Goal: Task Accomplishment & Management: Use online tool/utility

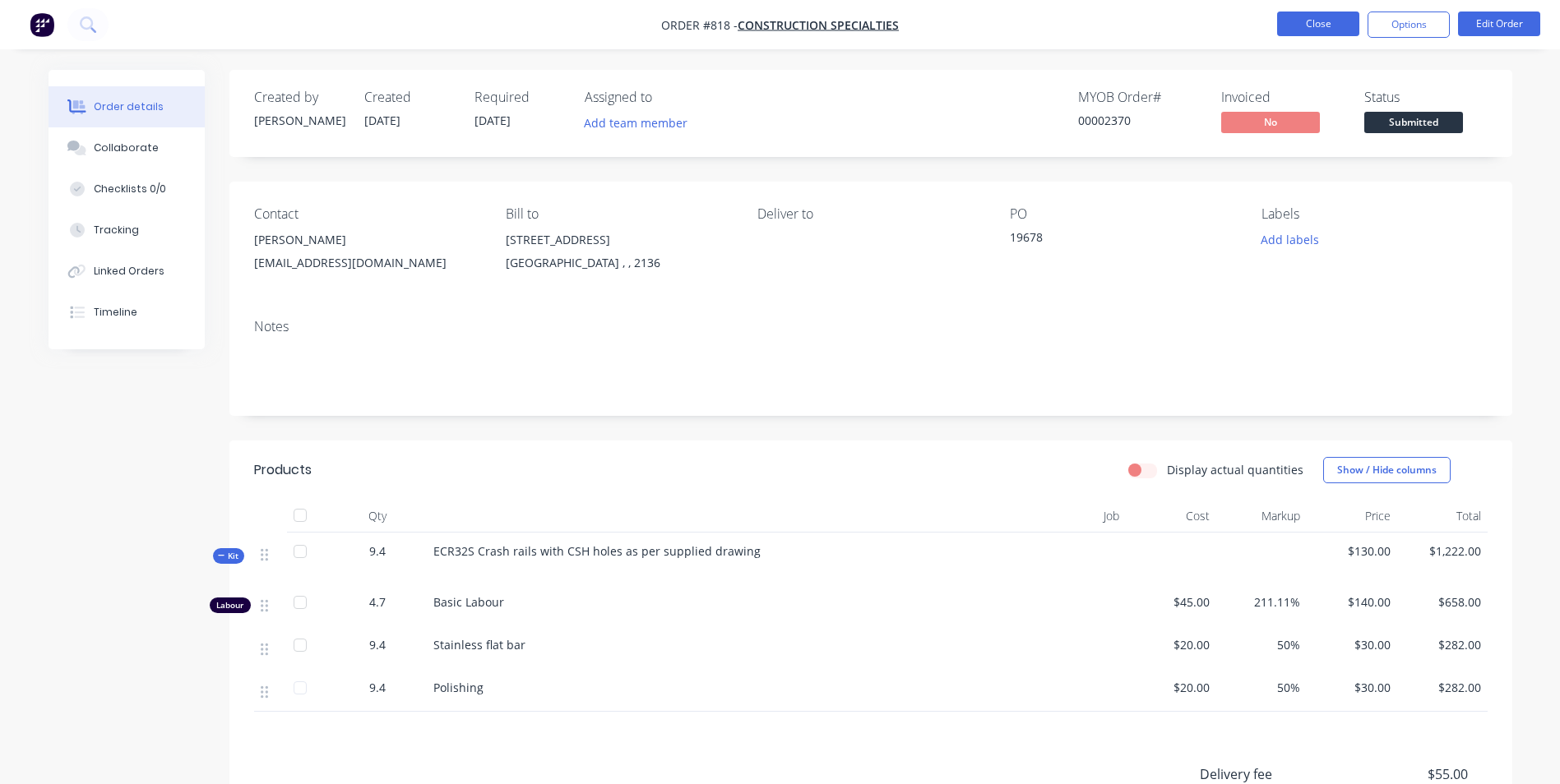
click at [1317, 14] on button "Close" at bounding box center [1318, 24] width 82 height 25
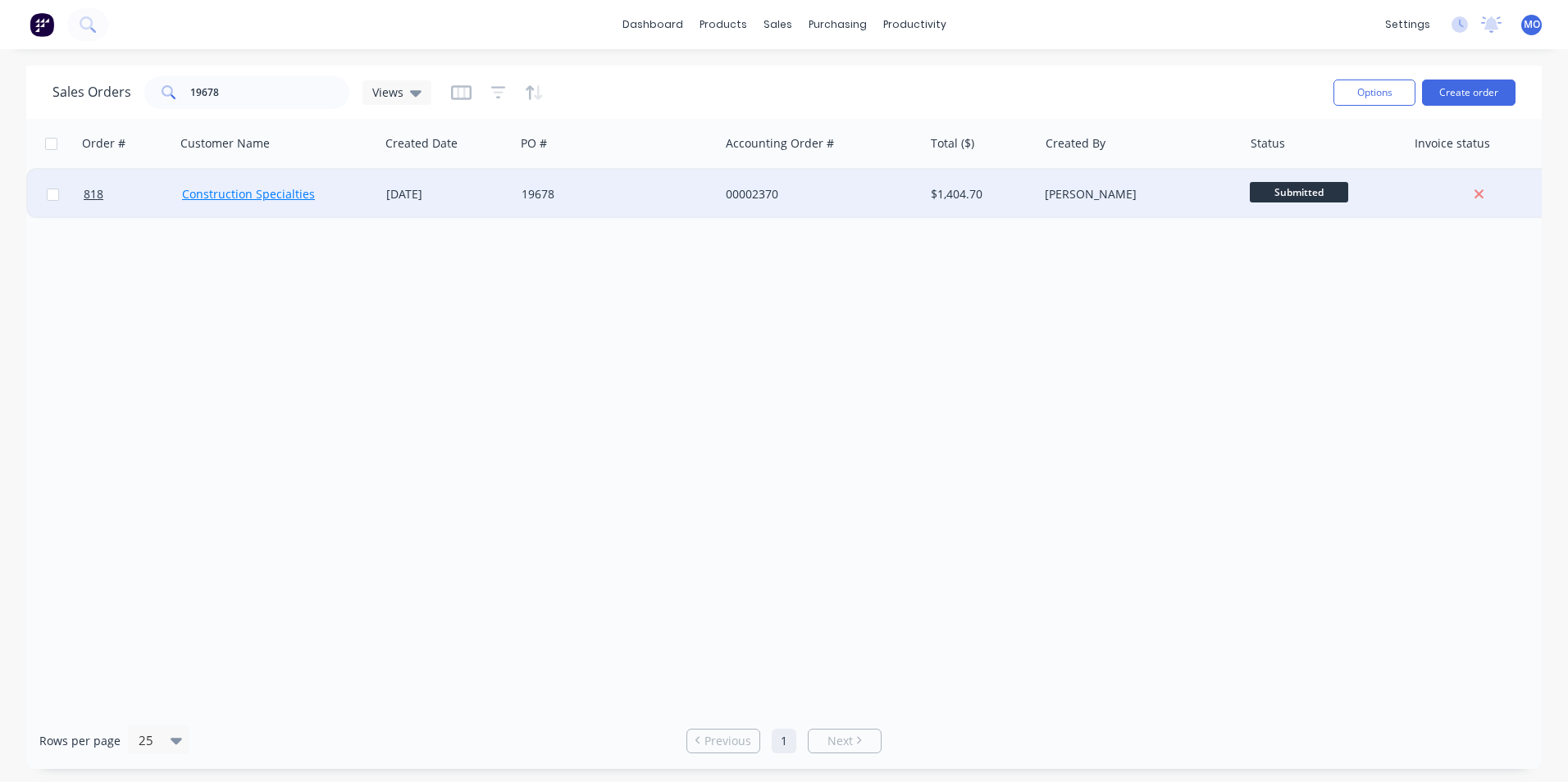
click at [208, 192] on link "Construction Specialties" at bounding box center [248, 194] width 133 height 16
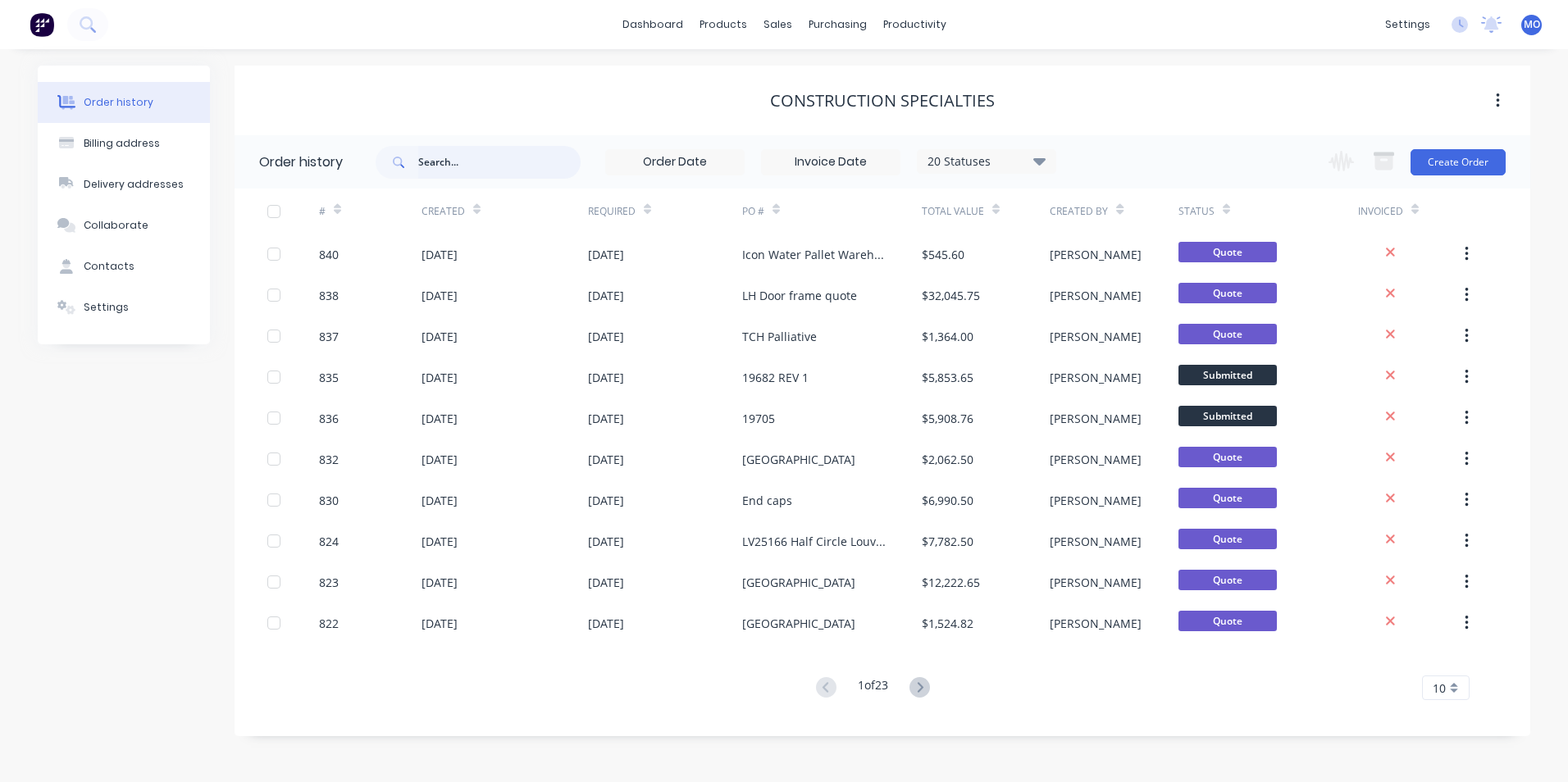
click at [437, 175] on input "text" at bounding box center [499, 162] width 162 height 33
type input "196"
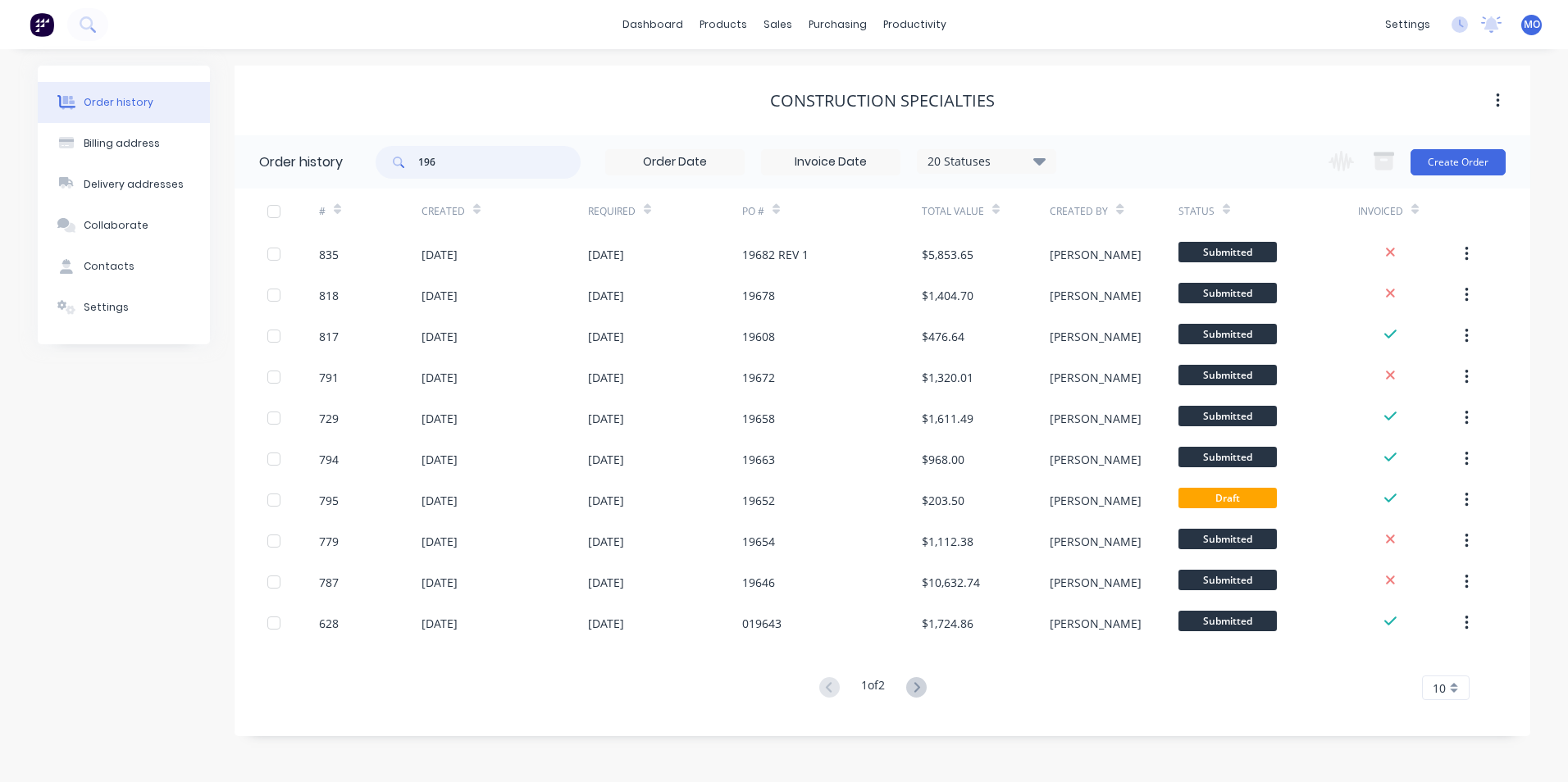
click at [437, 175] on input "196" at bounding box center [499, 162] width 162 height 33
type input "19678"
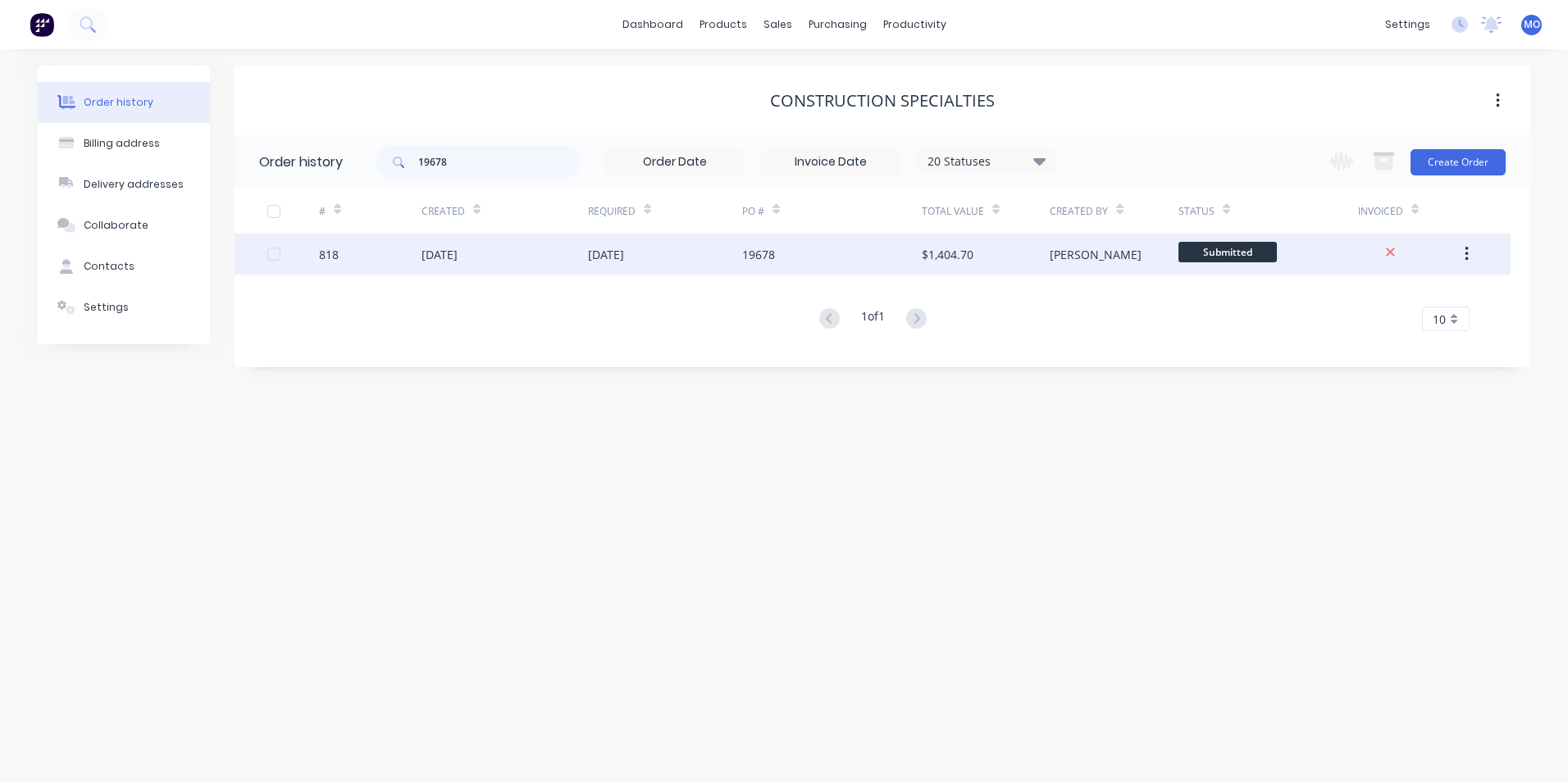
click at [457, 257] on div "[DATE]" at bounding box center [439, 254] width 36 height 17
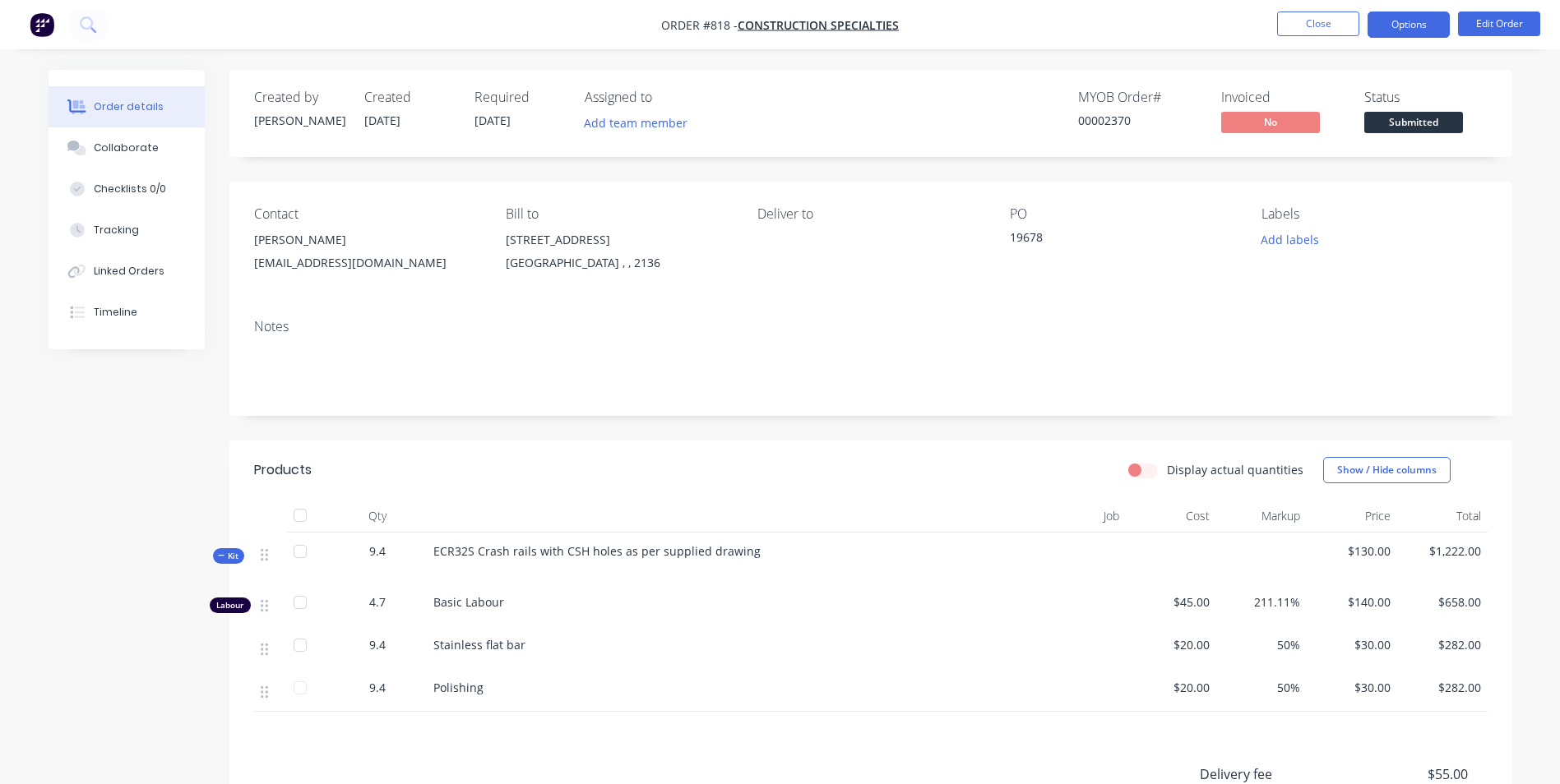
click at [1405, 15] on button "Options" at bounding box center [1409, 25] width 82 height 27
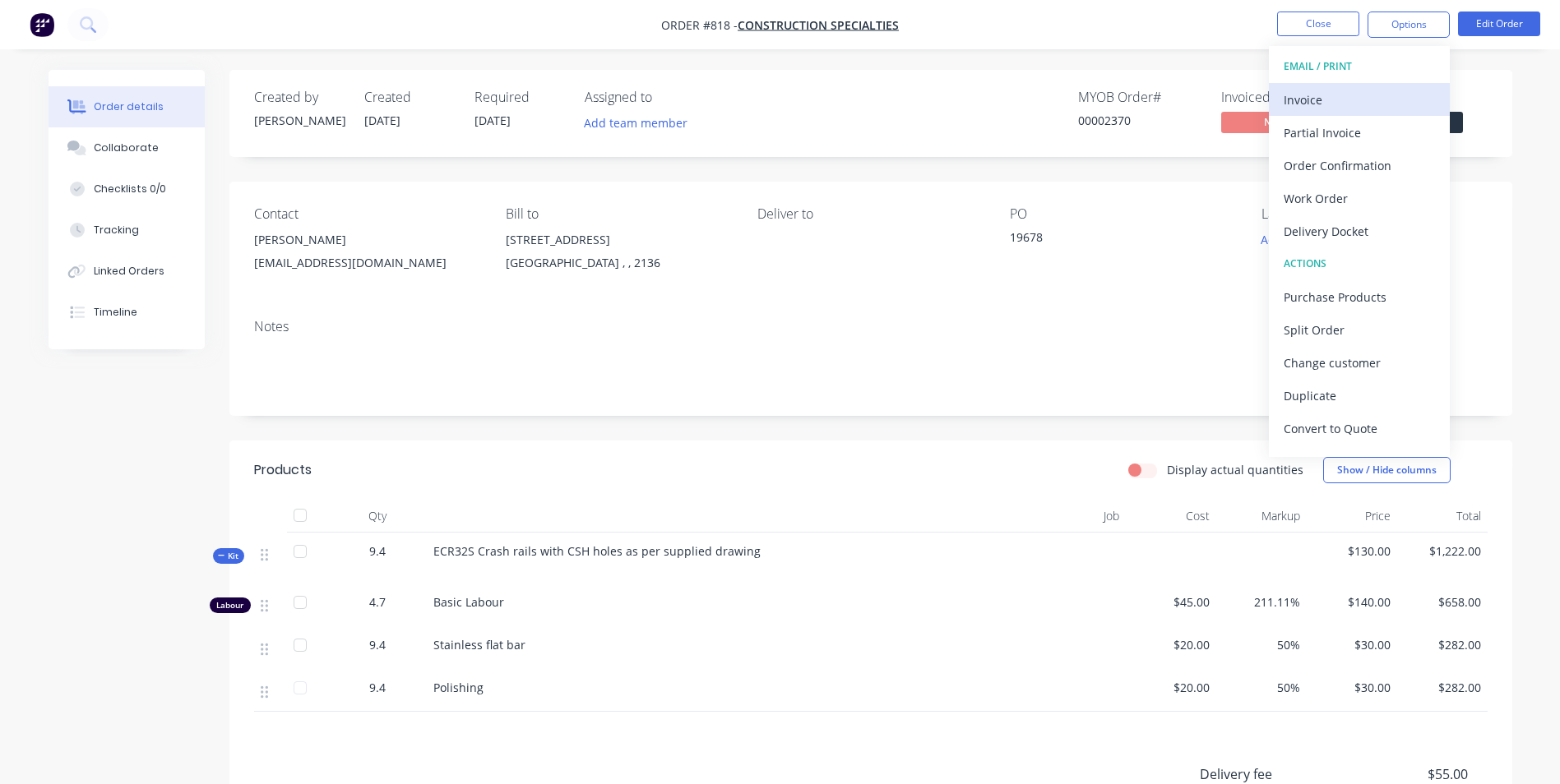
click at [1362, 91] on div "Invoice" at bounding box center [1360, 100] width 151 height 24
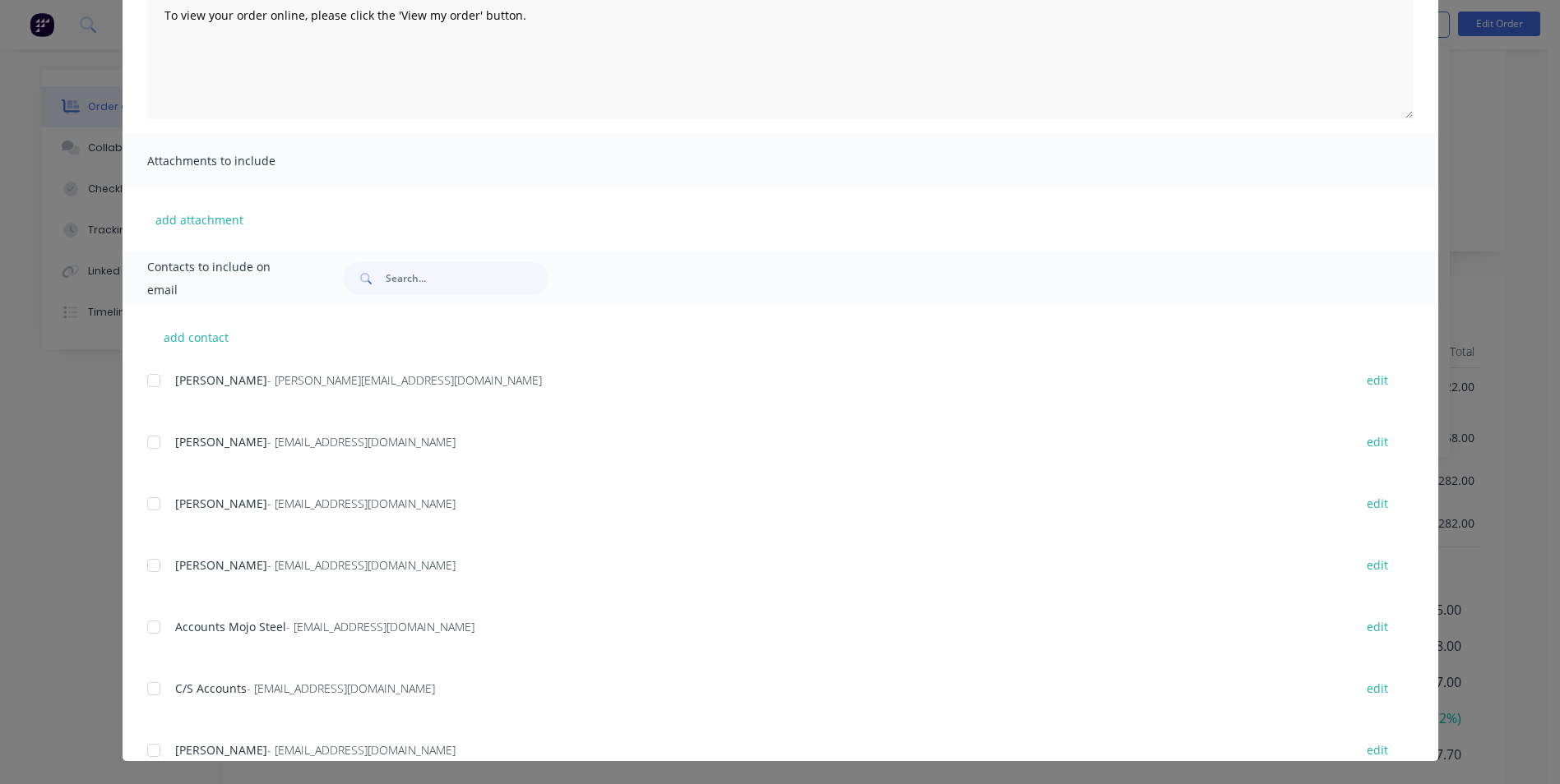
click at [148, 508] on div at bounding box center [153, 503] width 33 height 33
click at [157, 614] on div at bounding box center [153, 627] width 33 height 33
click at [147, 683] on div at bounding box center [153, 688] width 33 height 33
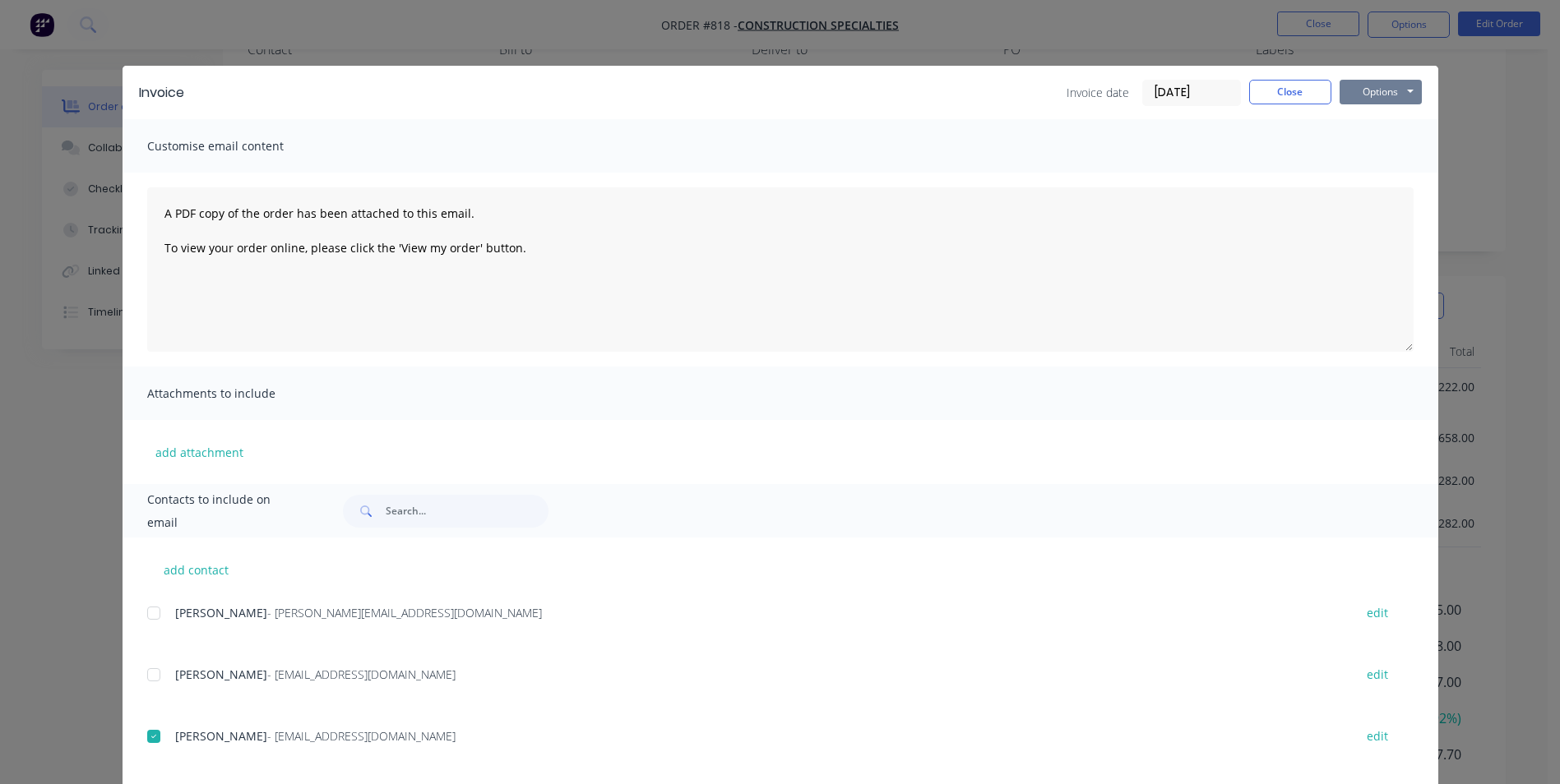
click at [1361, 94] on button "Options" at bounding box center [1380, 92] width 82 height 25
click at [1350, 180] on button "Email" at bounding box center [1392, 175] width 105 height 28
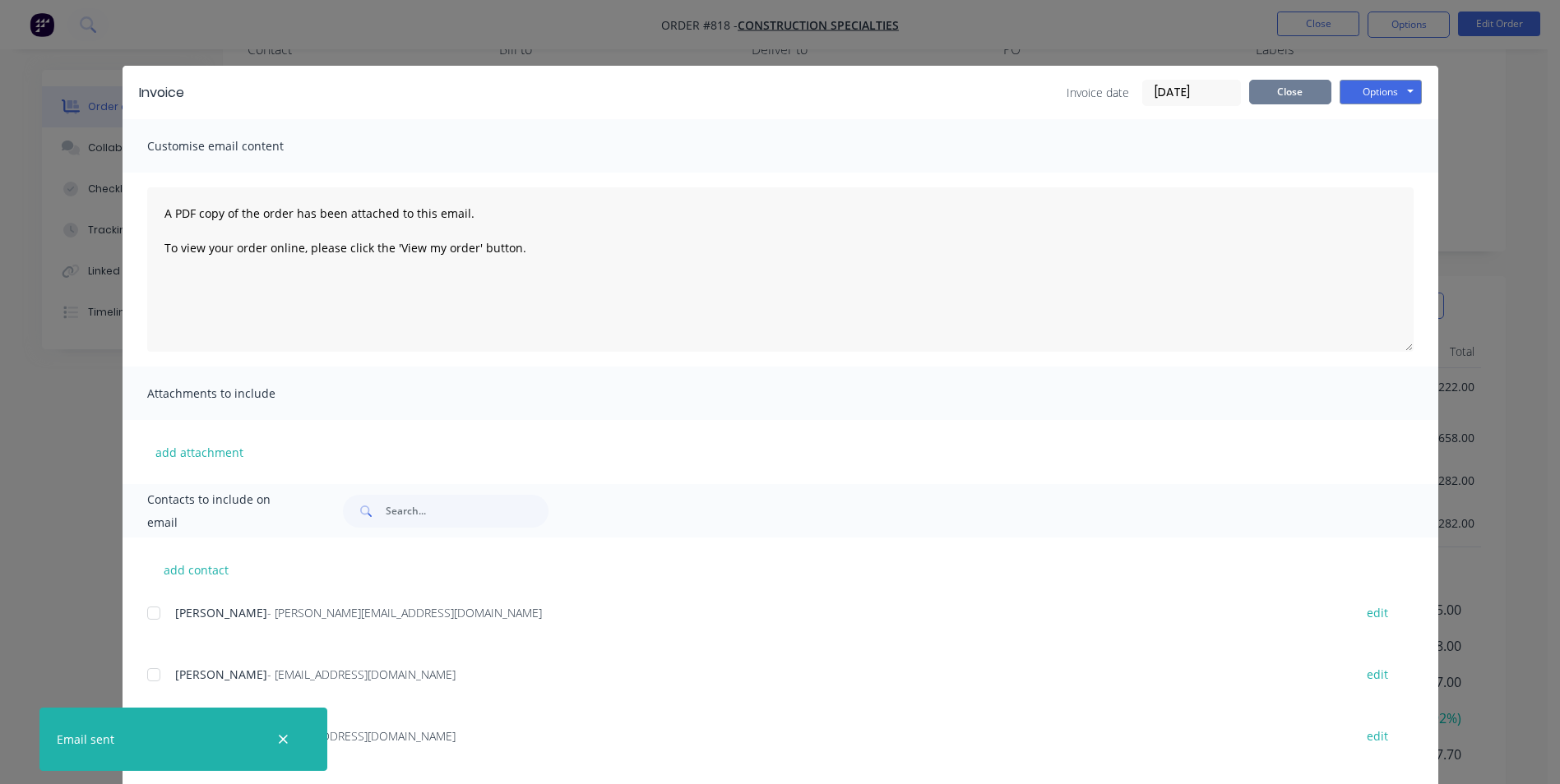
click at [1283, 81] on button "Close" at bounding box center [1291, 92] width 82 height 25
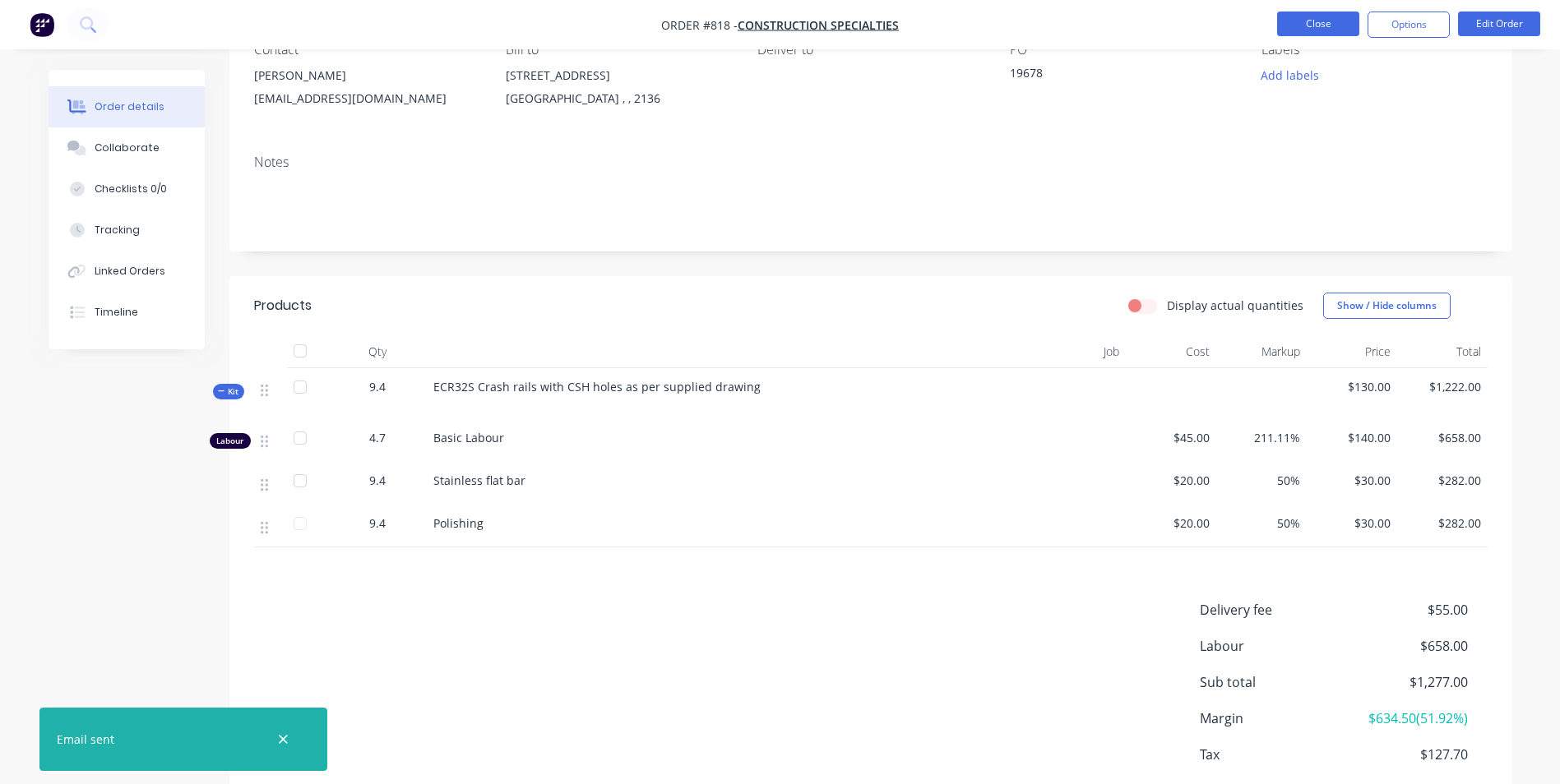
click at [1316, 28] on button "Close" at bounding box center [1318, 24] width 82 height 25
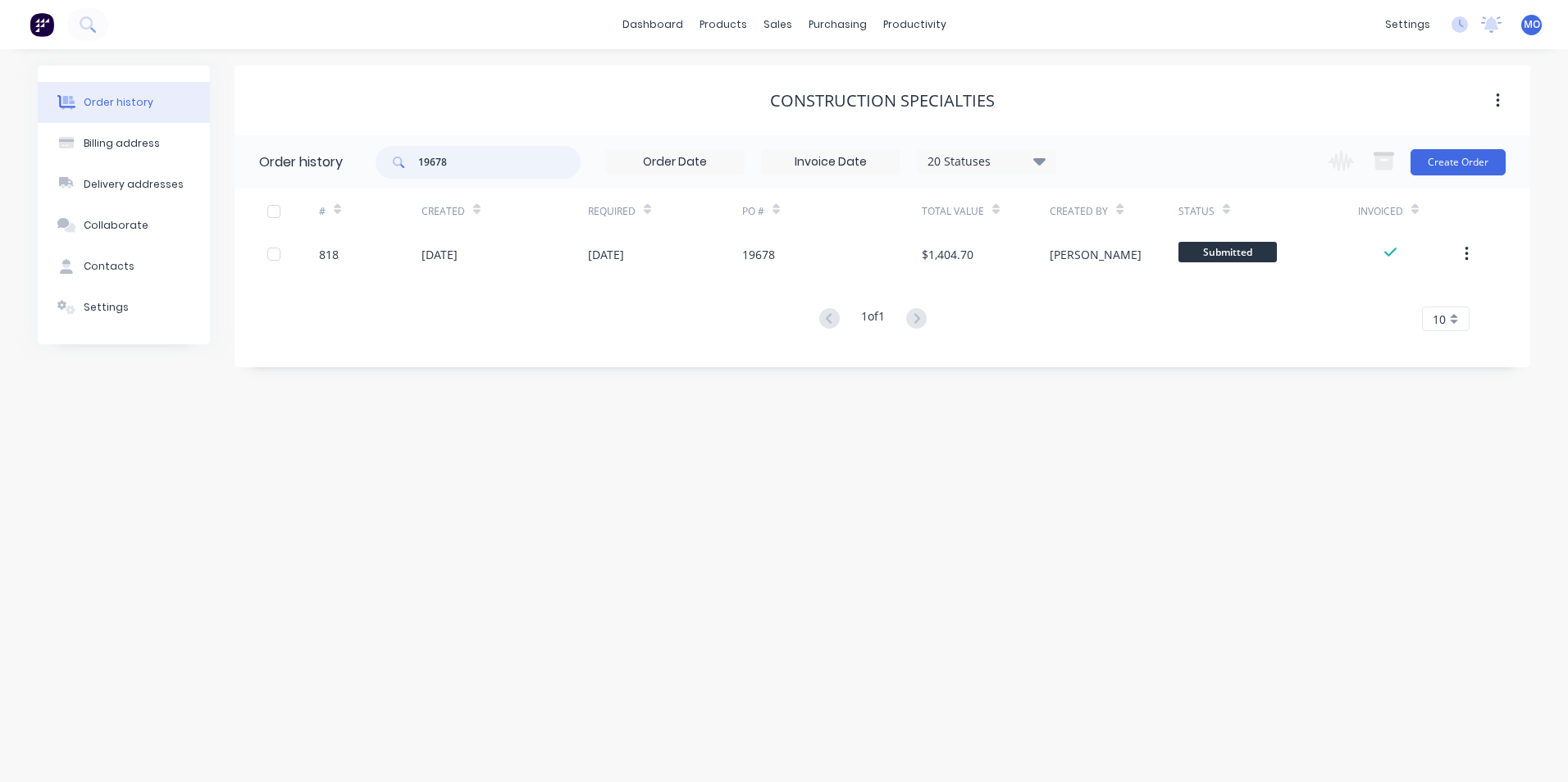
drag, startPoint x: 466, startPoint y: 165, endPoint x: 408, endPoint y: 168, distance: 58.1
click at [408, 168] on div "19678" at bounding box center [478, 162] width 205 height 33
click at [771, 29] on div "sales" at bounding box center [778, 25] width 45 height 25
click at [812, 87] on link "Sales Orders" at bounding box center [864, 77] width 217 height 33
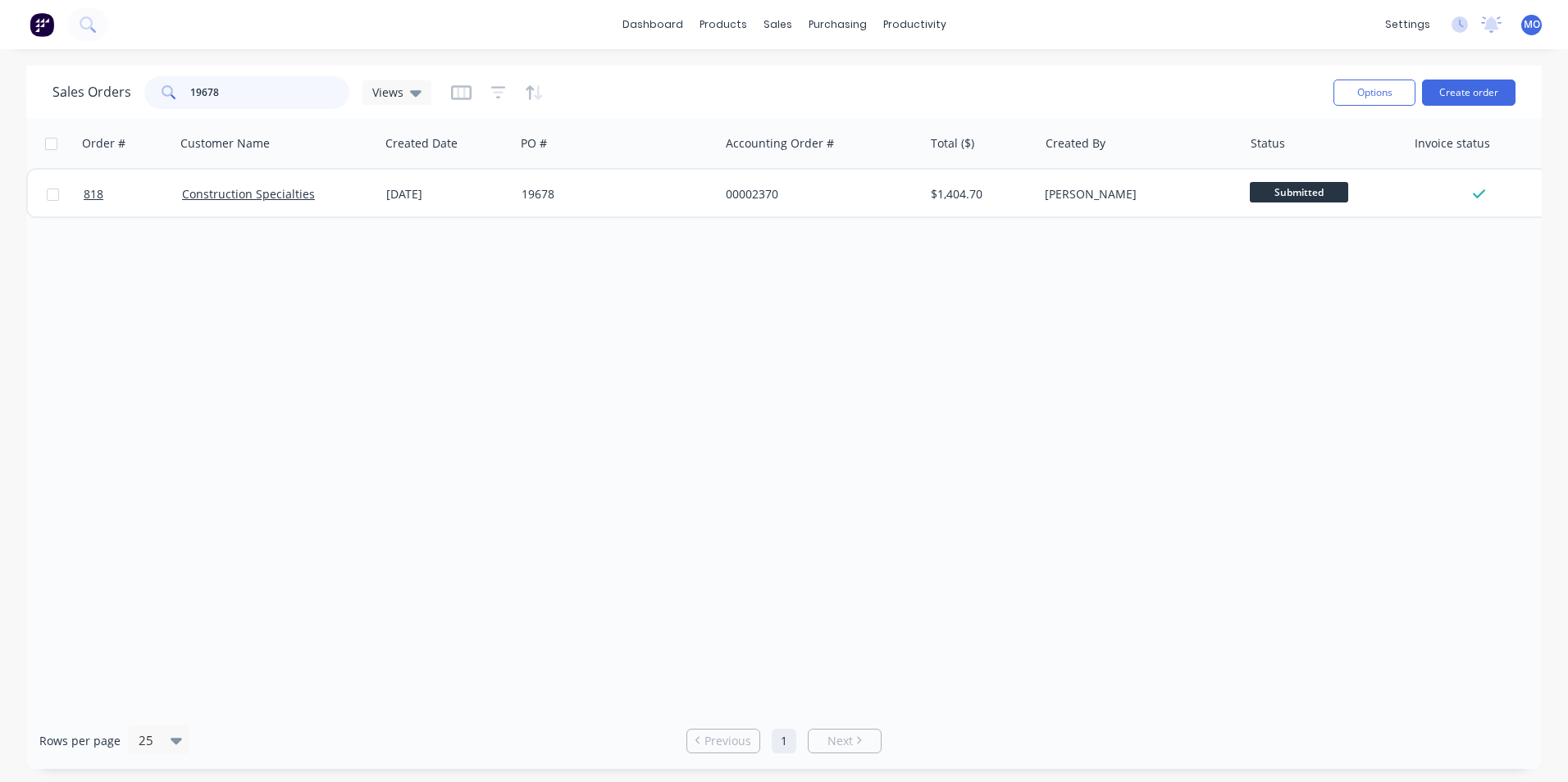
drag, startPoint x: 231, startPoint y: 96, endPoint x: 133, endPoint y: 105, distance: 98.4
click at [133, 104] on div "Sales Orders 19678 Views" at bounding box center [241, 92] width 379 height 33
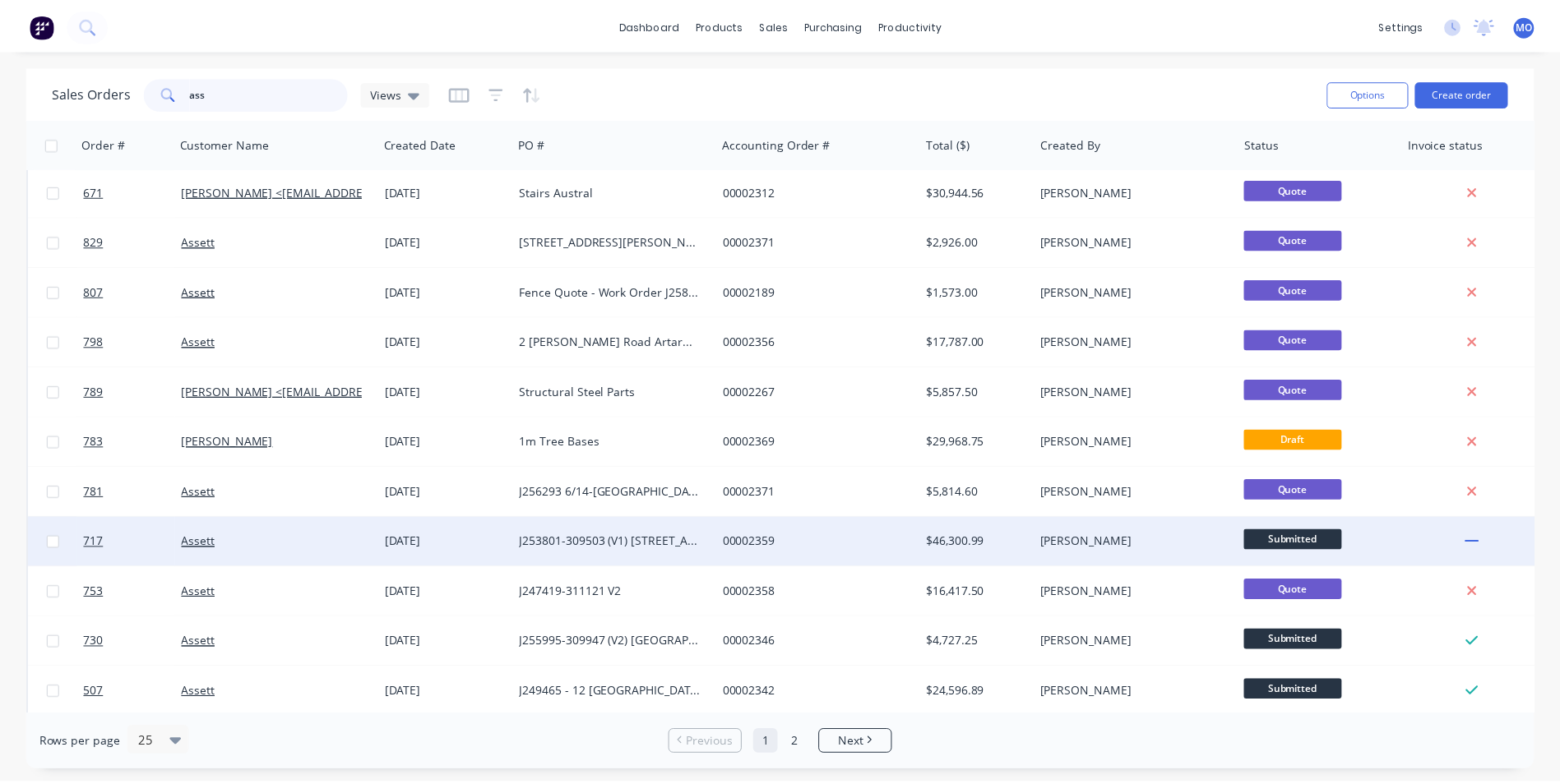
scroll to position [164, 0]
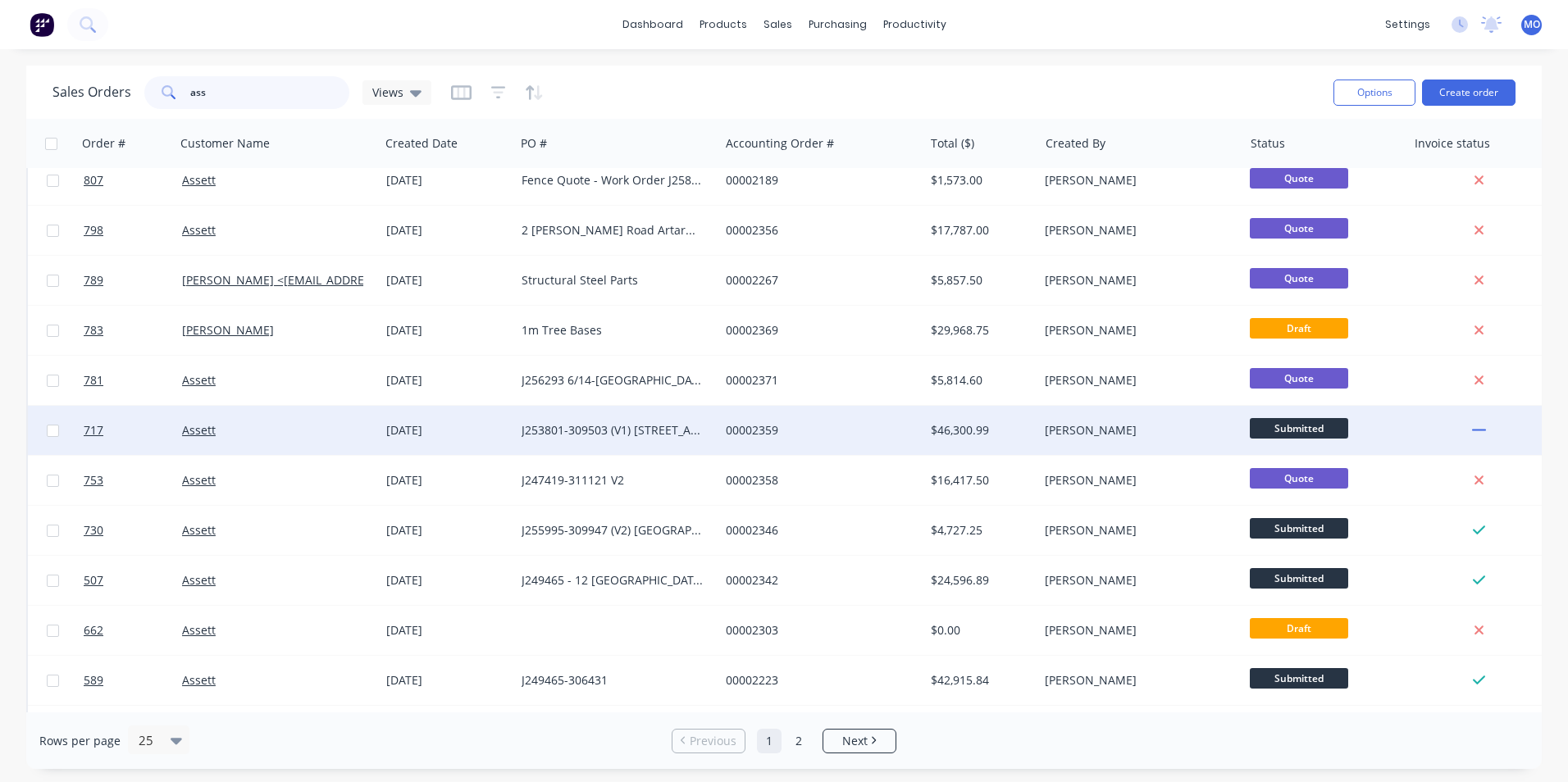
type input "ass"
click at [573, 442] on div "J253801-309503 (V1) [STREET_ADDRESS][PERSON_NAME][PERSON_NAME]" at bounding box center [617, 430] width 204 height 49
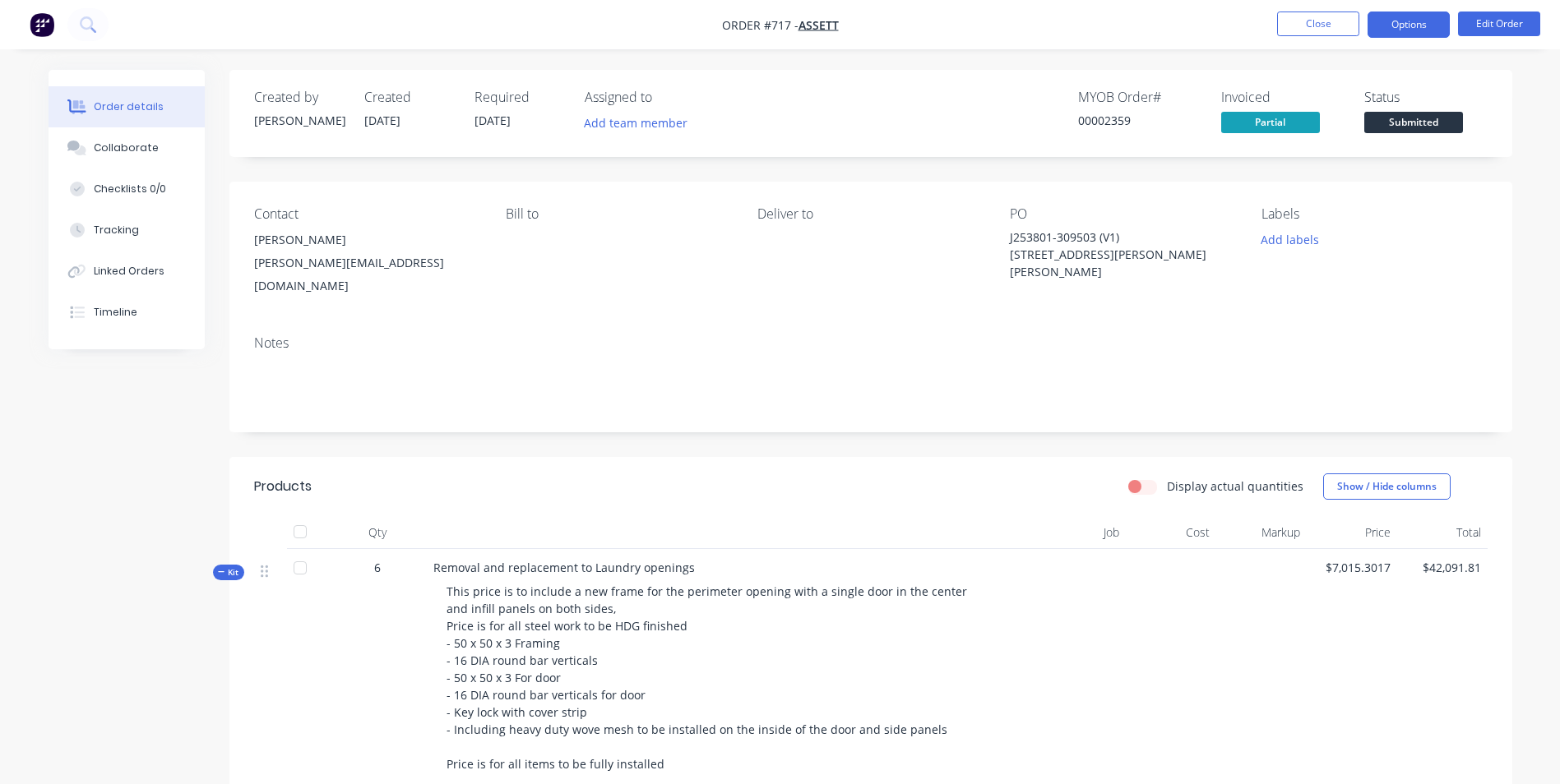
click at [1394, 29] on button "Options" at bounding box center [1409, 25] width 82 height 27
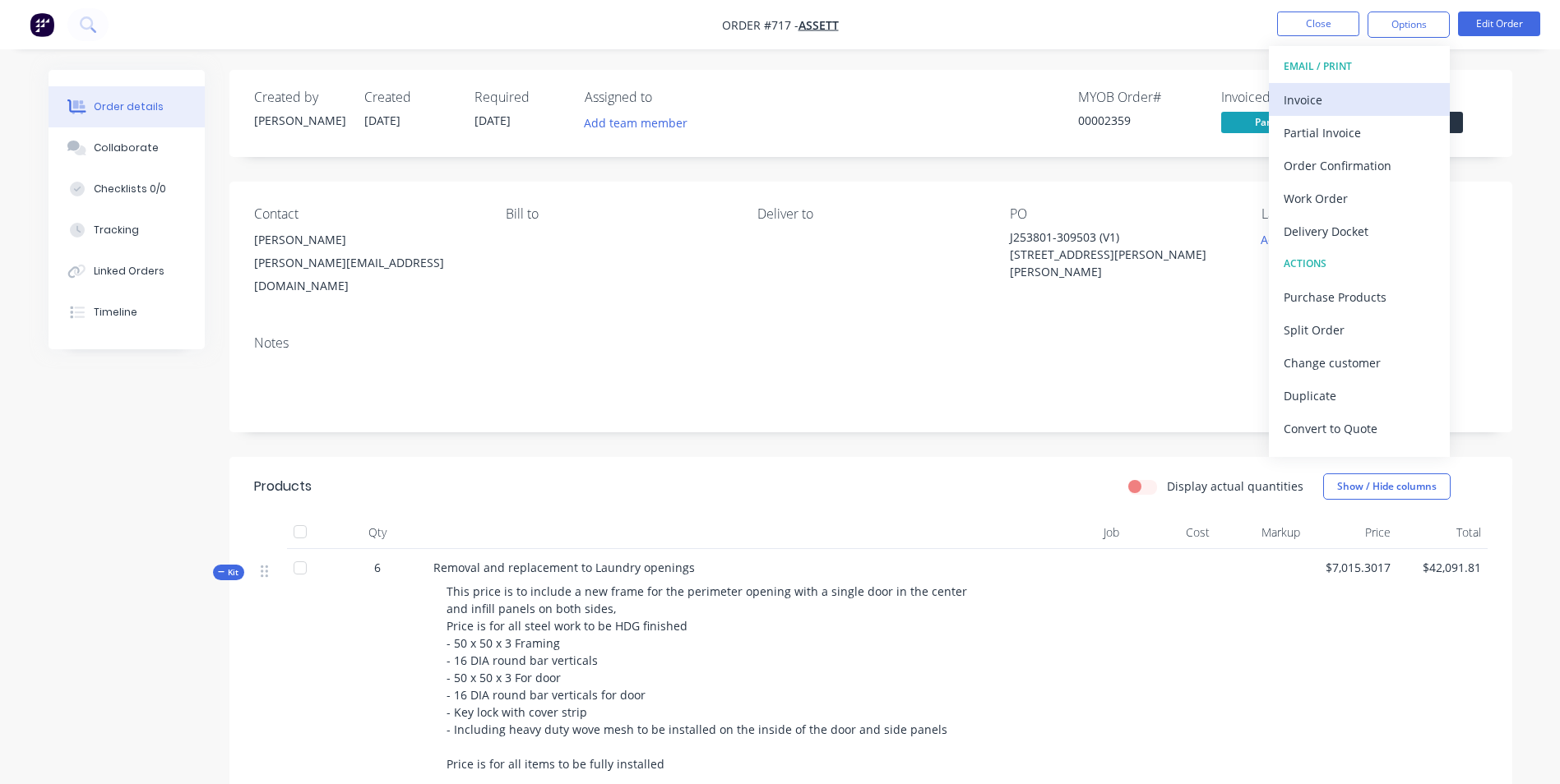
click at [1299, 108] on div "Invoice" at bounding box center [1360, 100] width 151 height 24
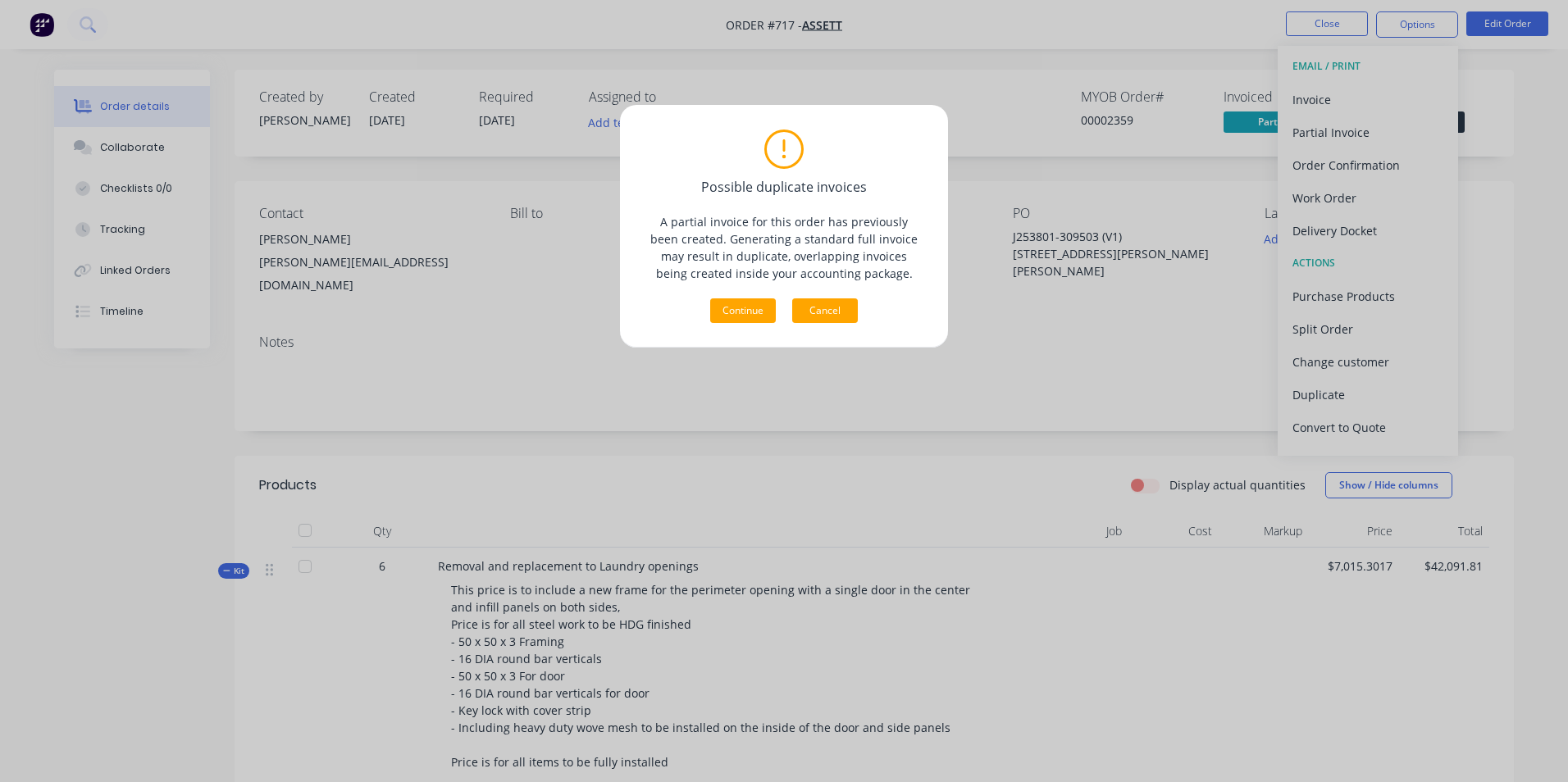
click at [827, 316] on button "Cancel" at bounding box center [825, 311] width 66 height 25
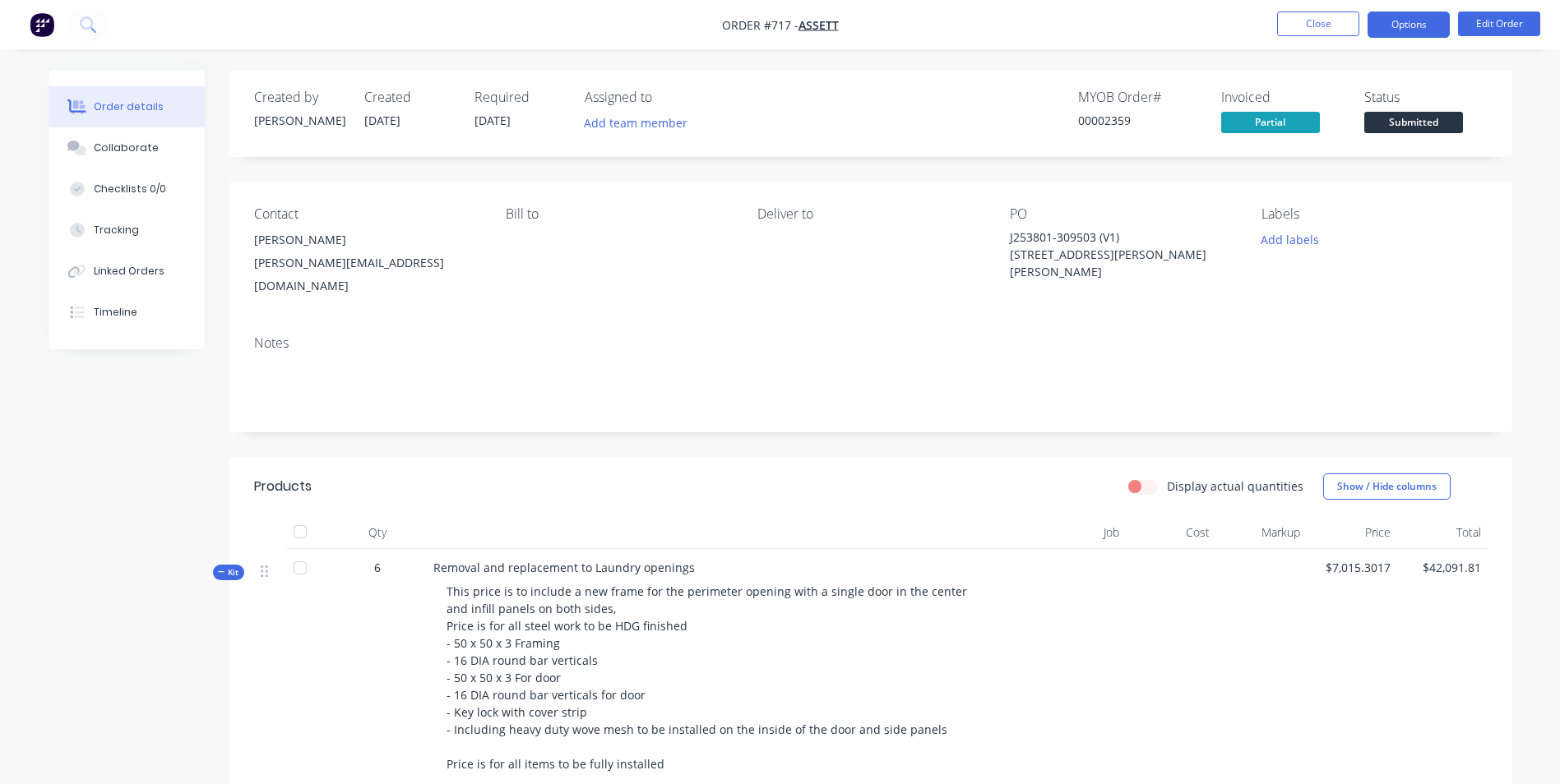
click at [1383, 23] on button "Options" at bounding box center [1409, 25] width 82 height 27
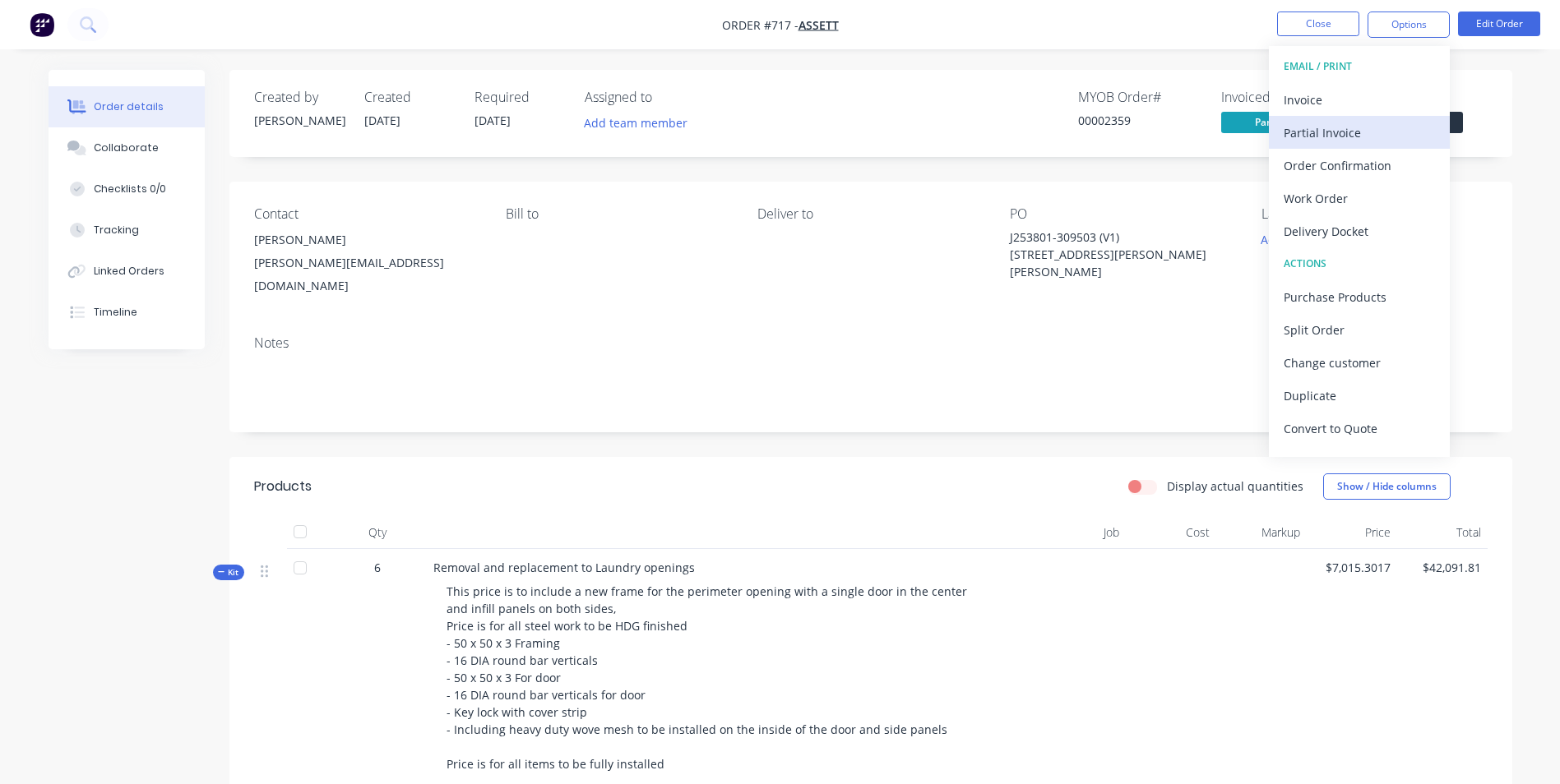
click at [1315, 131] on div "Partial Invoice" at bounding box center [1360, 132] width 151 height 24
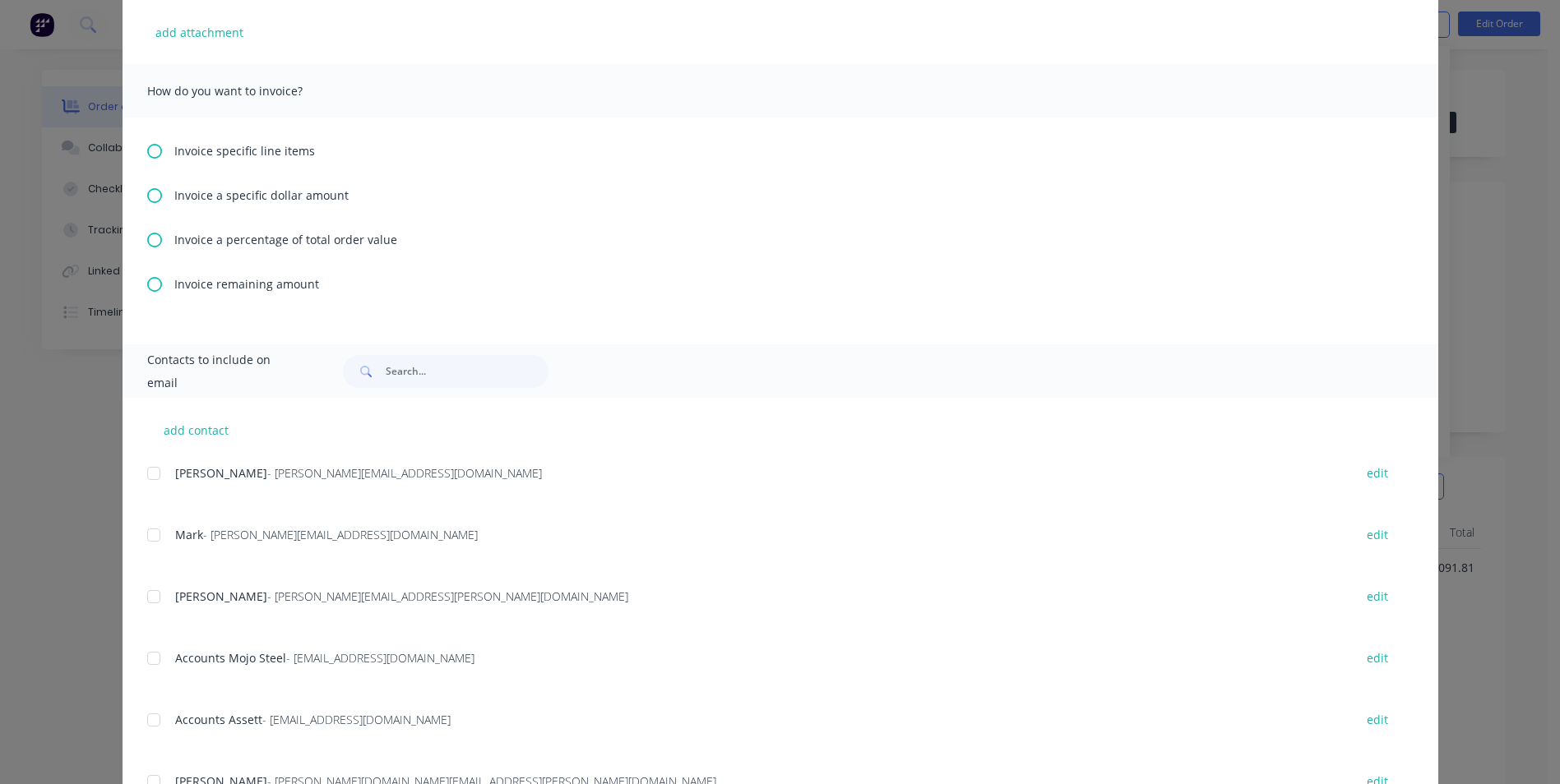
scroll to position [493, 0]
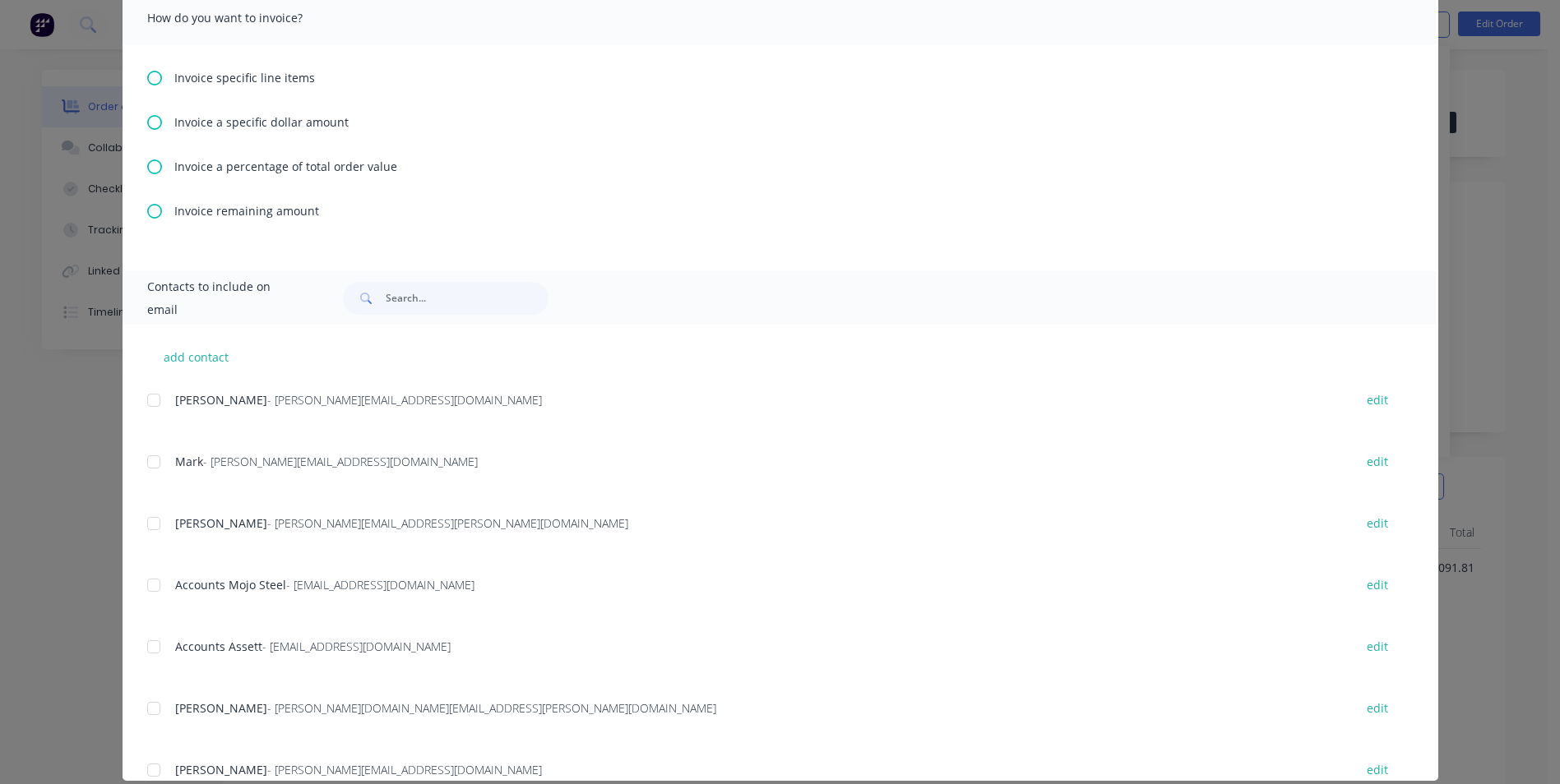
click at [157, 214] on div "Invoice remaining amount" at bounding box center [781, 210] width 1266 height 17
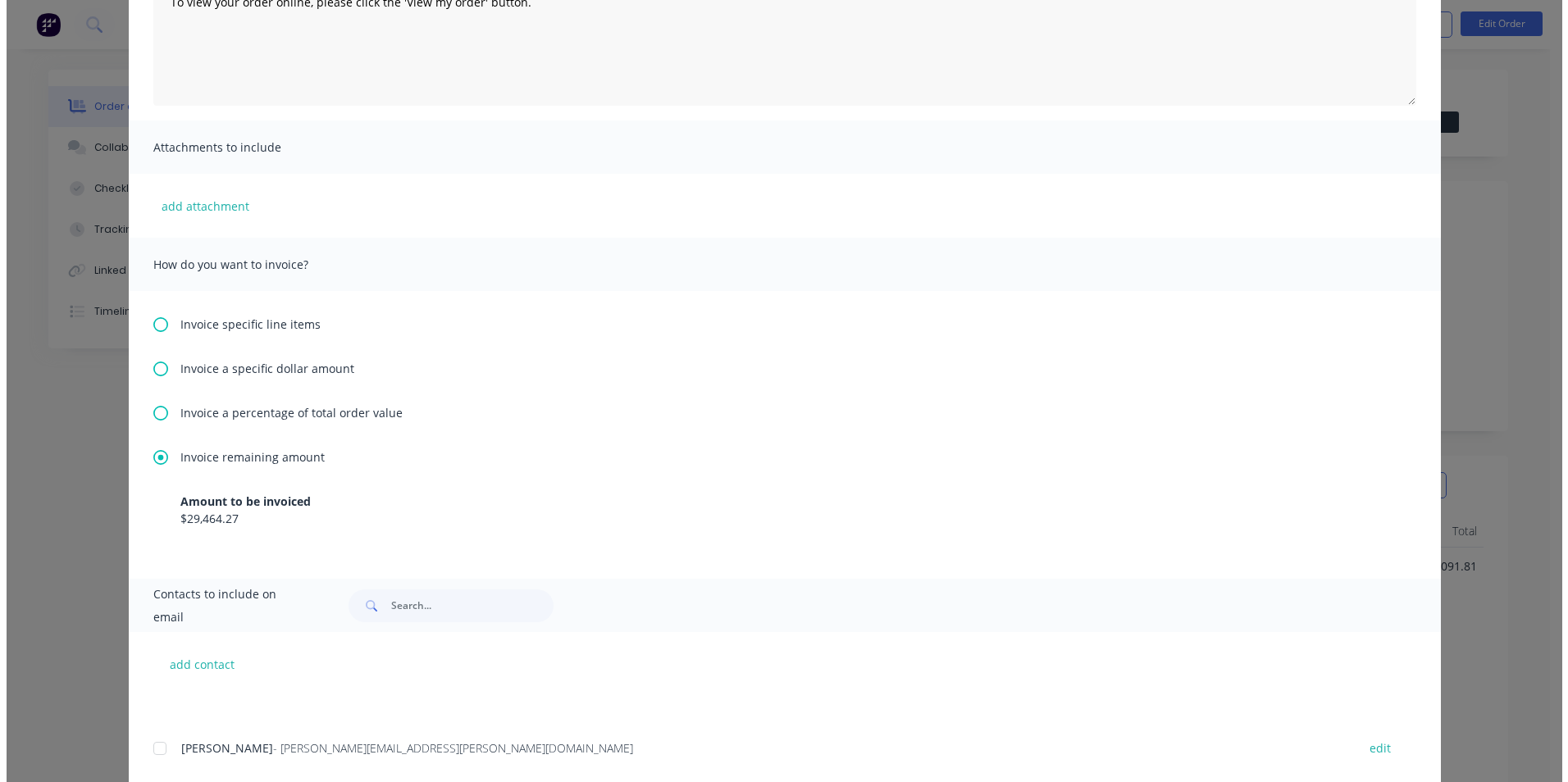
scroll to position [0, 0]
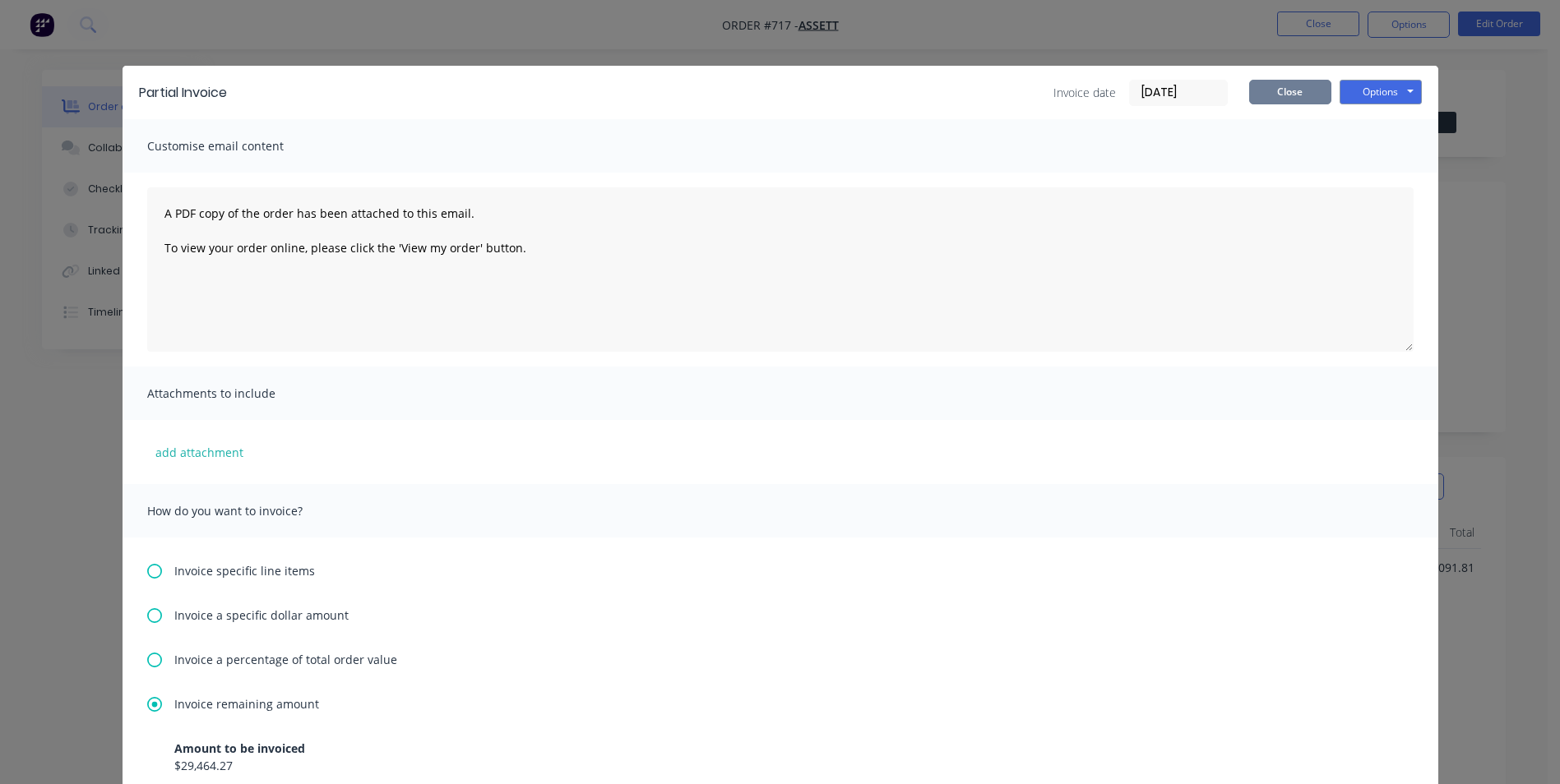
click at [1297, 98] on button "Close" at bounding box center [1291, 92] width 82 height 25
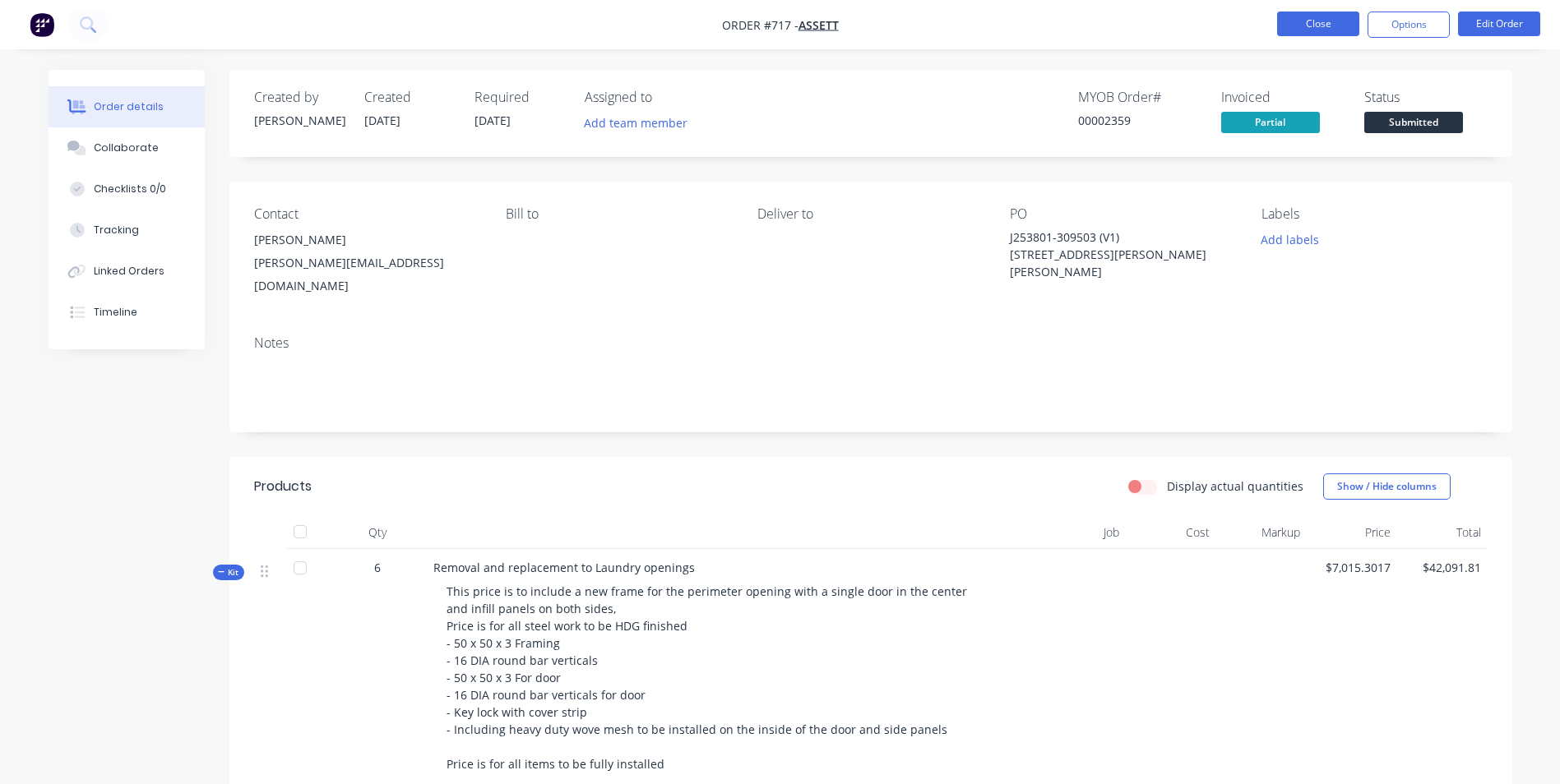
click at [1319, 26] on button "Close" at bounding box center [1318, 24] width 82 height 25
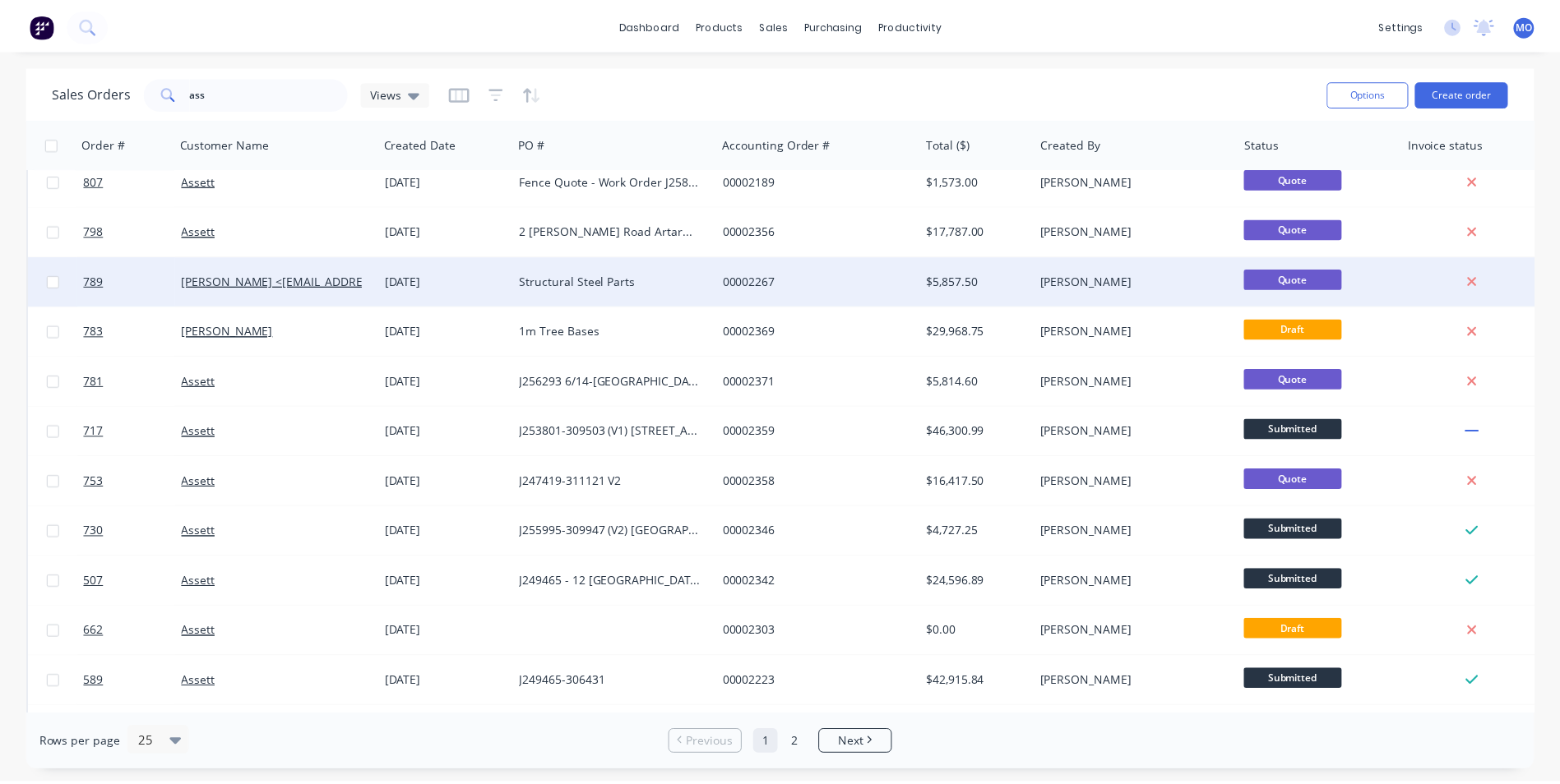
scroll to position [82, 0]
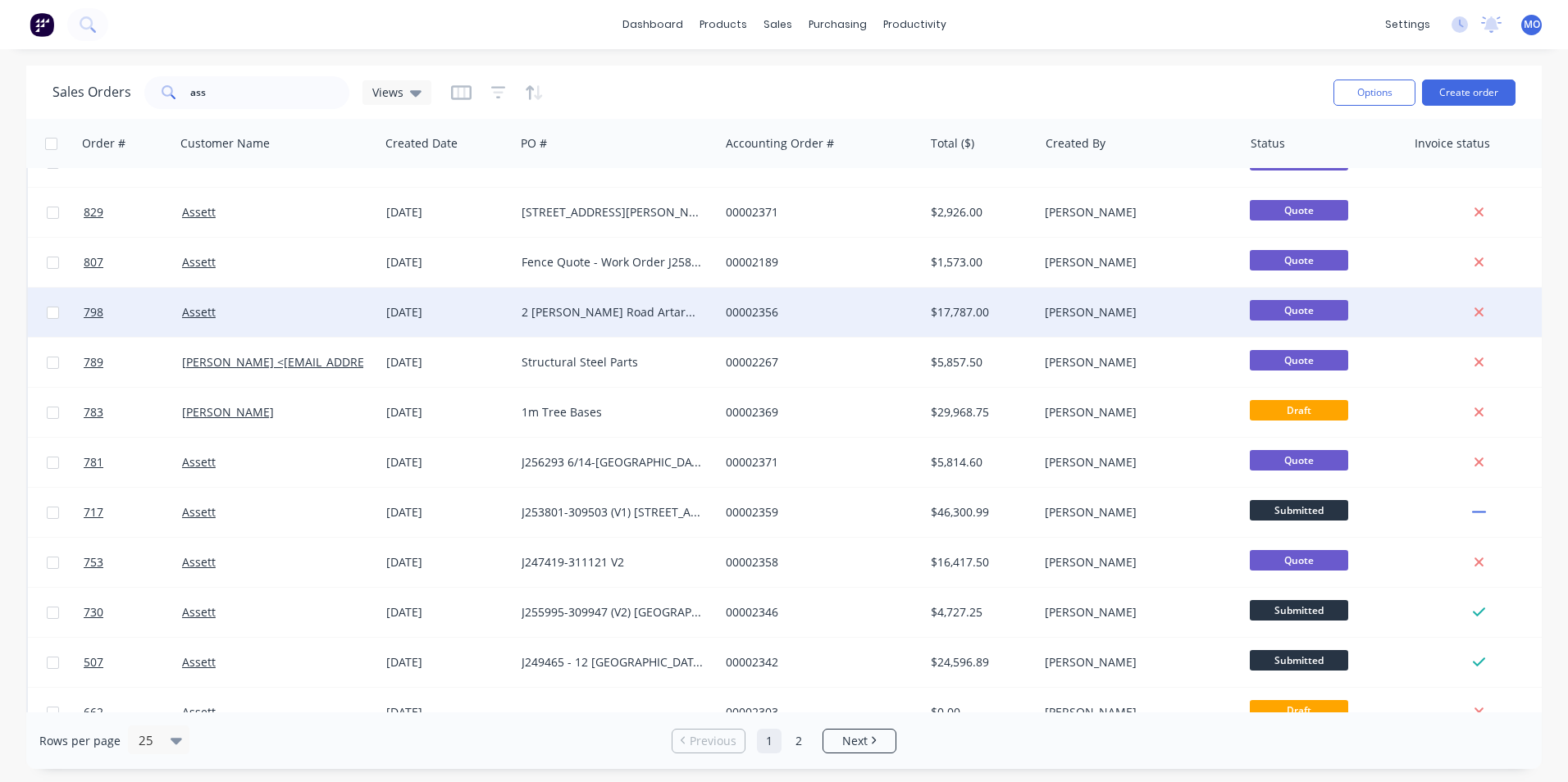
click at [241, 314] on div "Assett" at bounding box center [272, 312] width 182 height 16
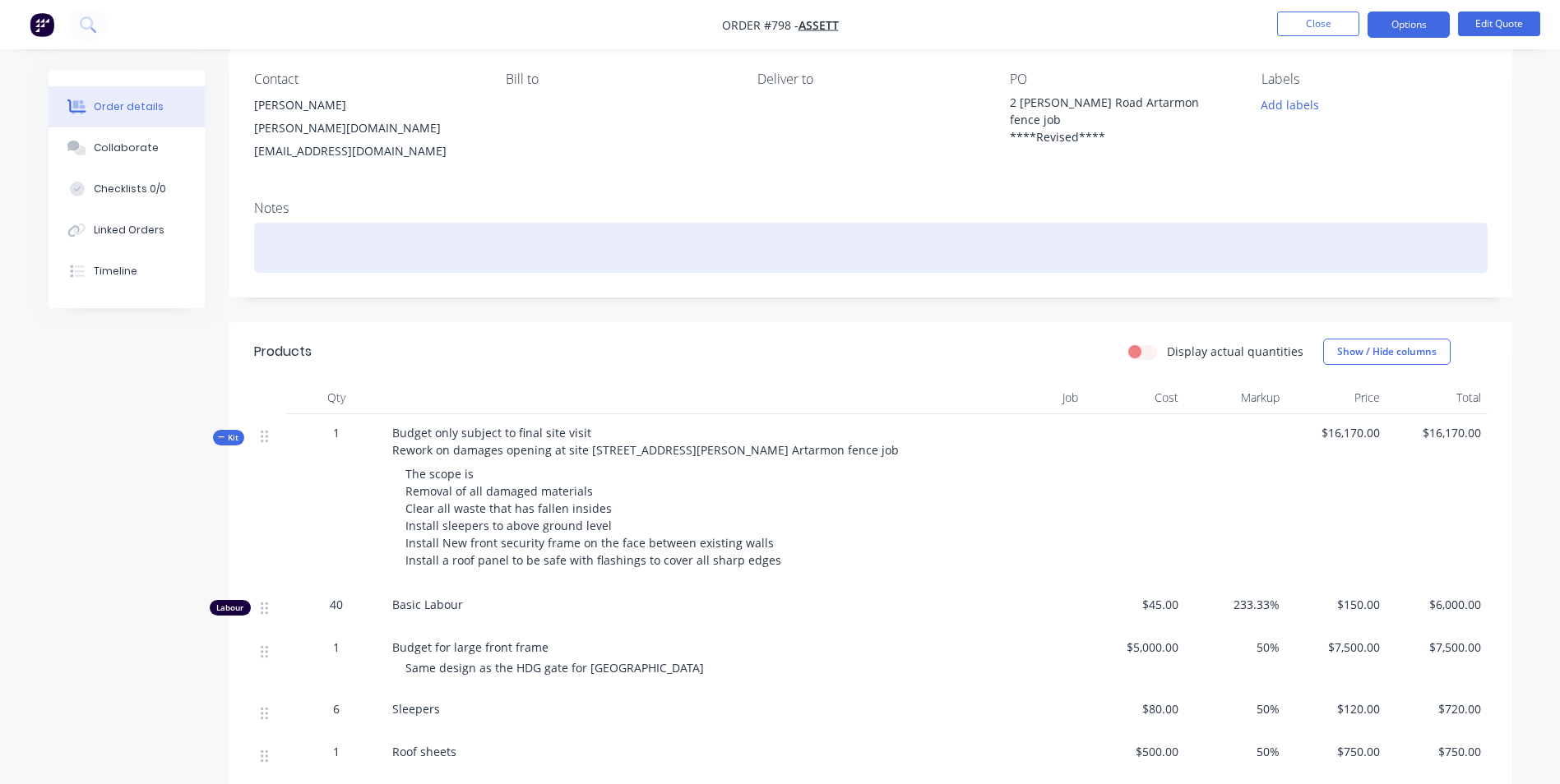
scroll to position [164, 0]
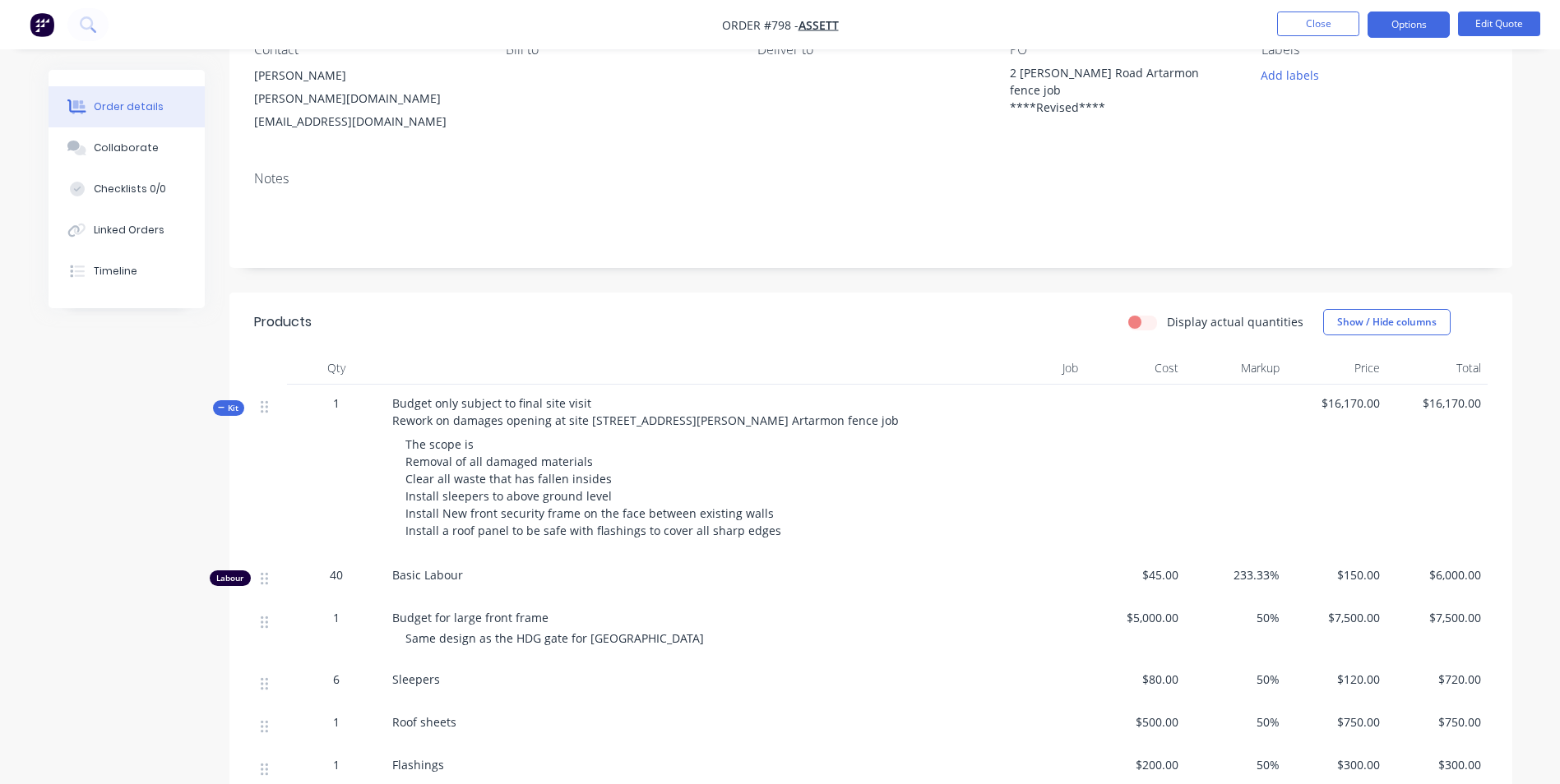
click at [760, 497] on span "The scope is Removal of all damaged materials Clear all waste that has fallen i…" at bounding box center [593, 487] width 376 height 102
click at [1482, 26] on button "Edit Quote" at bounding box center [1500, 24] width 82 height 25
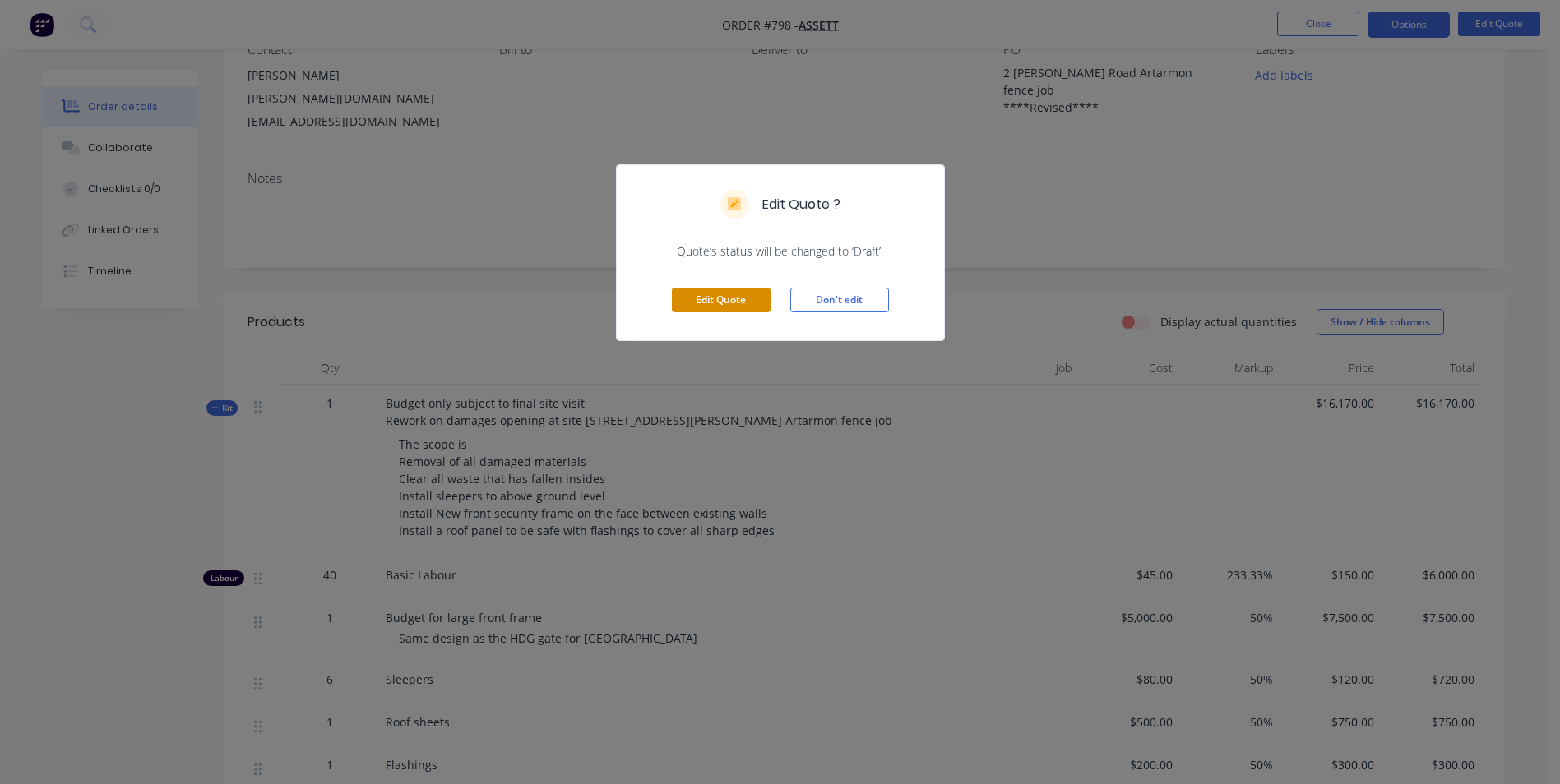
click at [741, 300] on button "Edit Quote" at bounding box center [721, 300] width 99 height 25
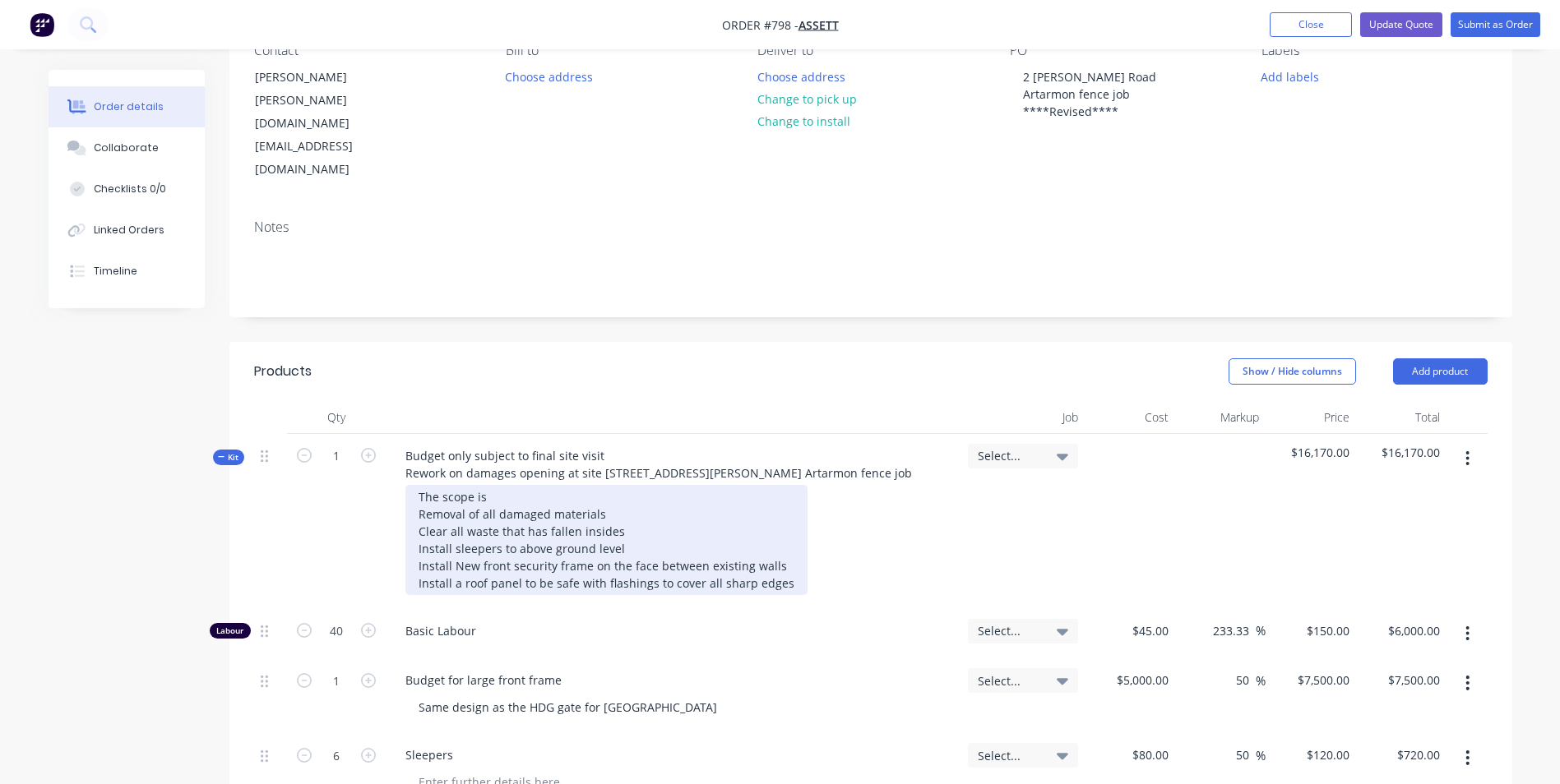
click at [782, 503] on div "The scope is Removal of all damaged materials Clear all waste that has fallen i…" at bounding box center [607, 540] width 402 height 110
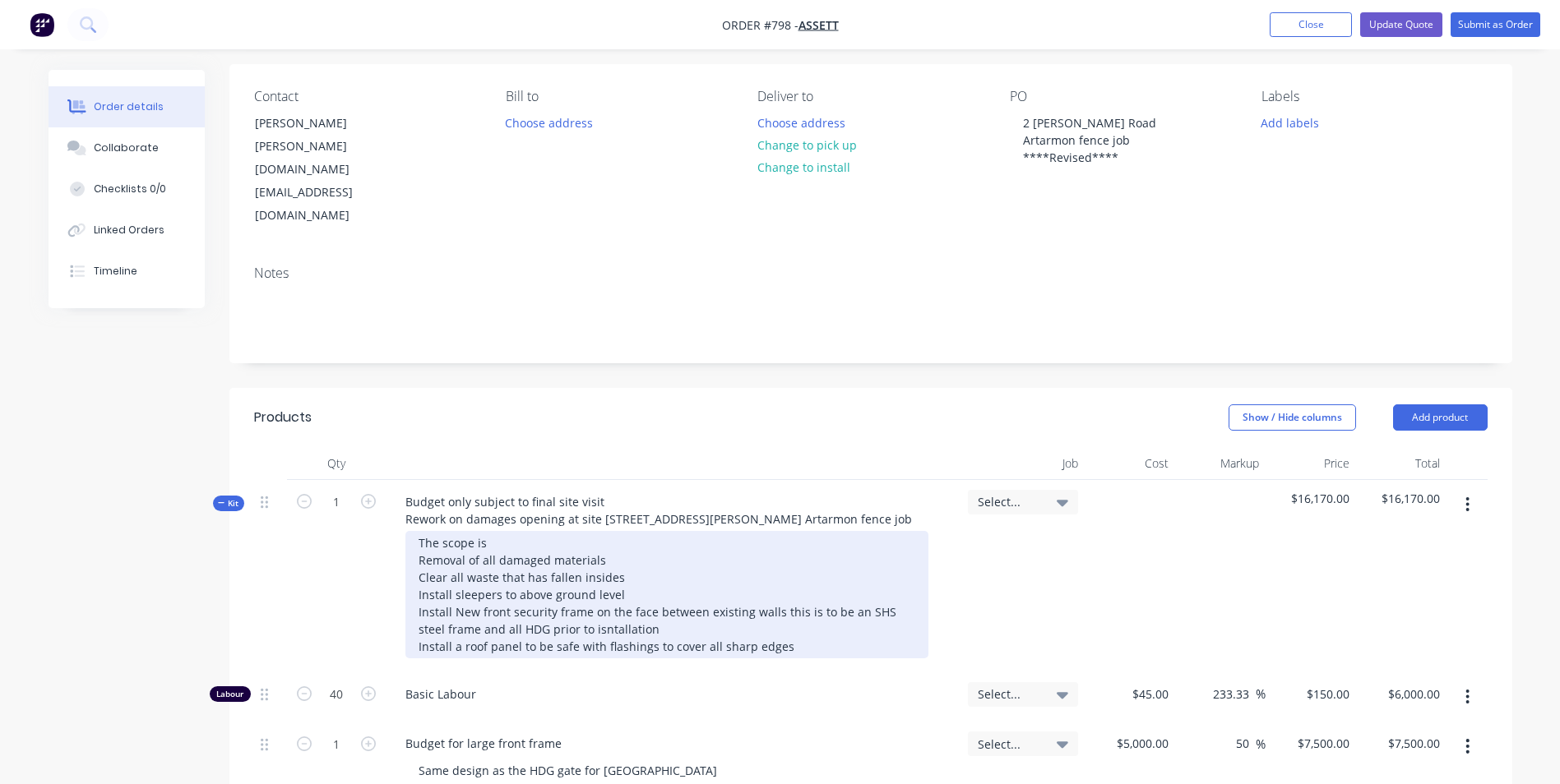
scroll to position [82, 0]
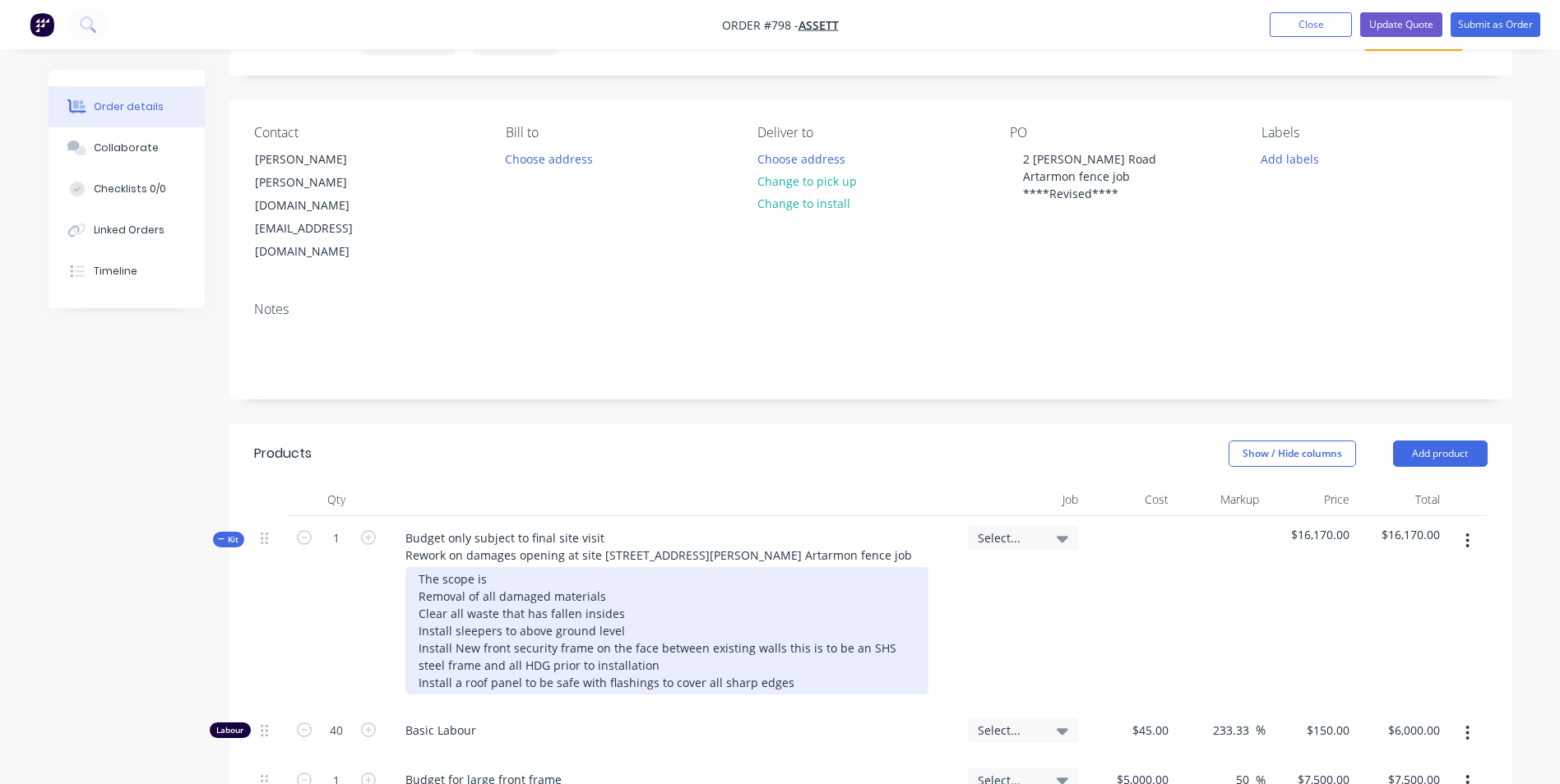
click at [785, 621] on div "The scope is Removal of all damaged materials Clear all waste that has fallen i…" at bounding box center [667, 630] width 523 height 127
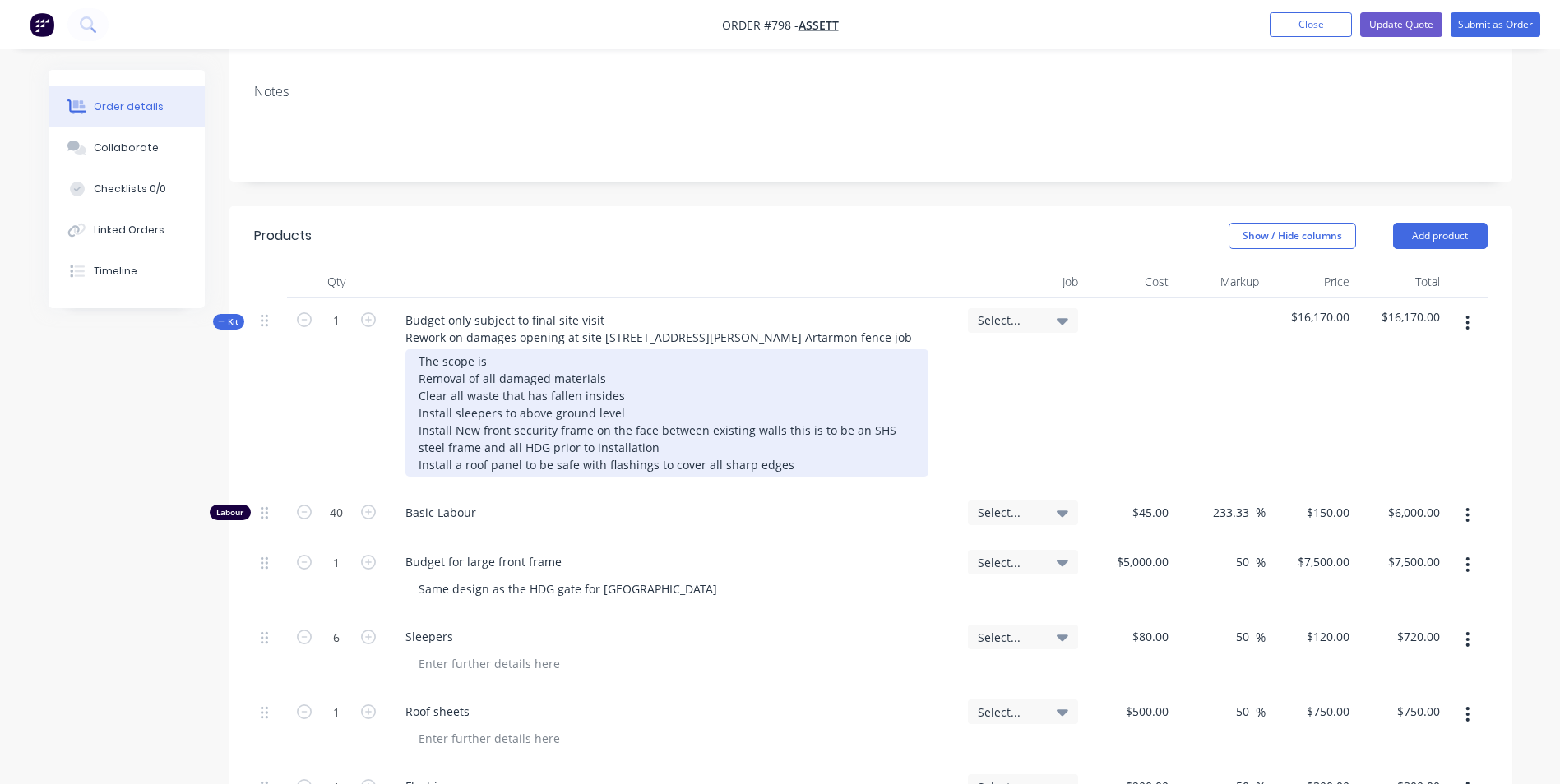
scroll to position [329, 0]
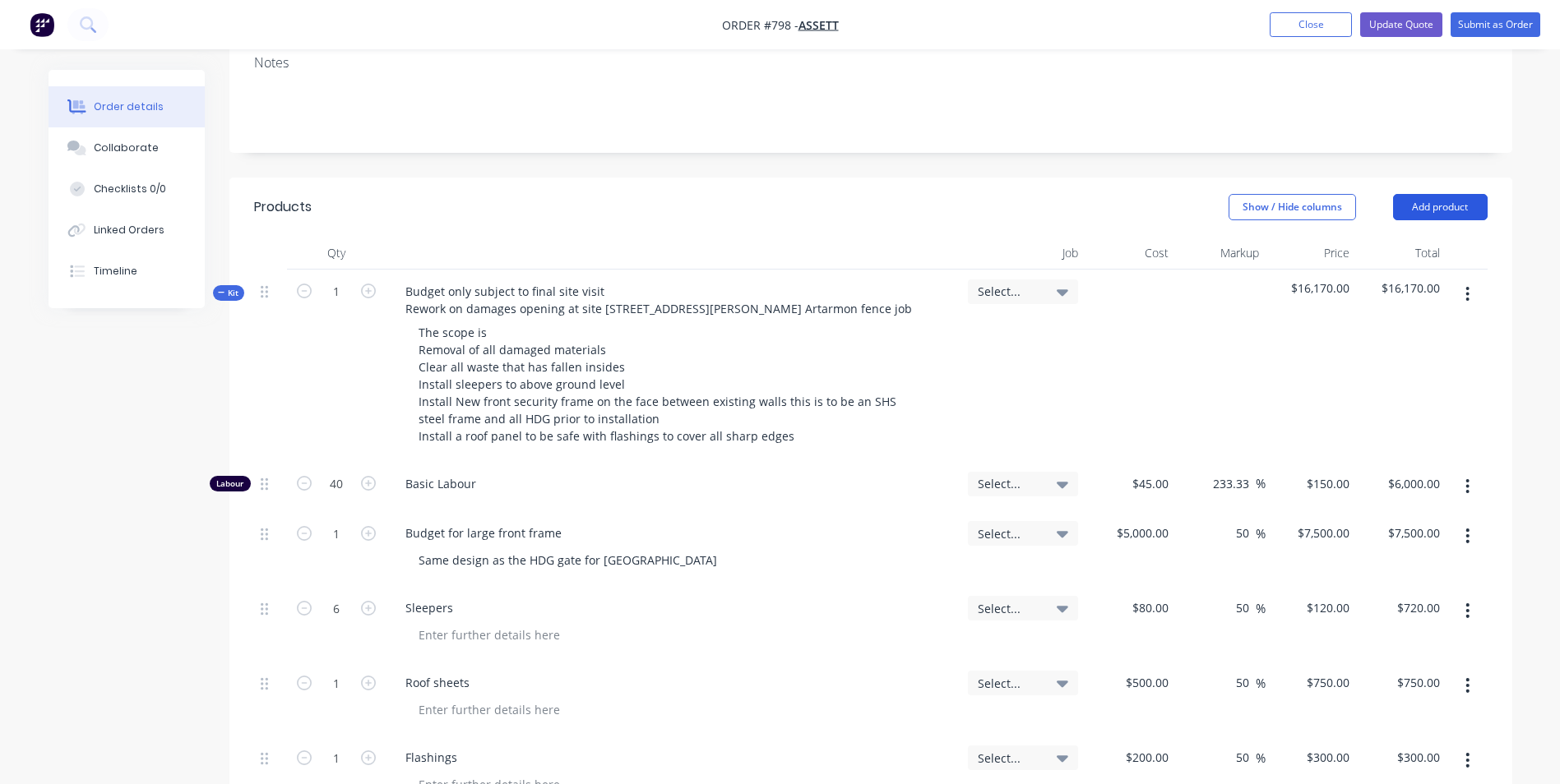
click at [1440, 194] on button "Add product" at bounding box center [1441, 207] width 94 height 27
click at [1084, 178] on header "Products Show / Hide columns Add product Product catalogue Basic product Produc…" at bounding box center [871, 207] width 1283 height 60
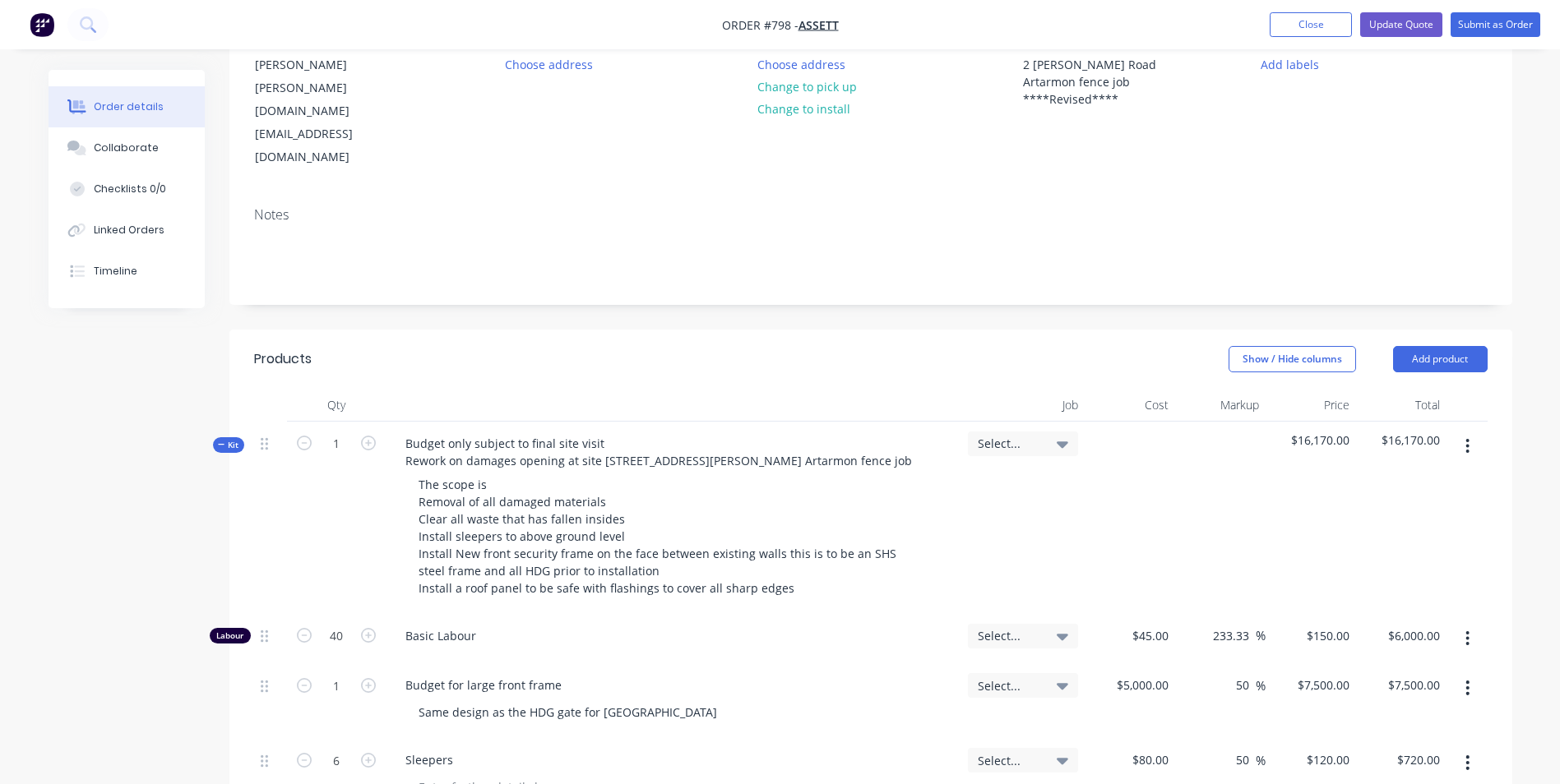
scroll to position [164, 0]
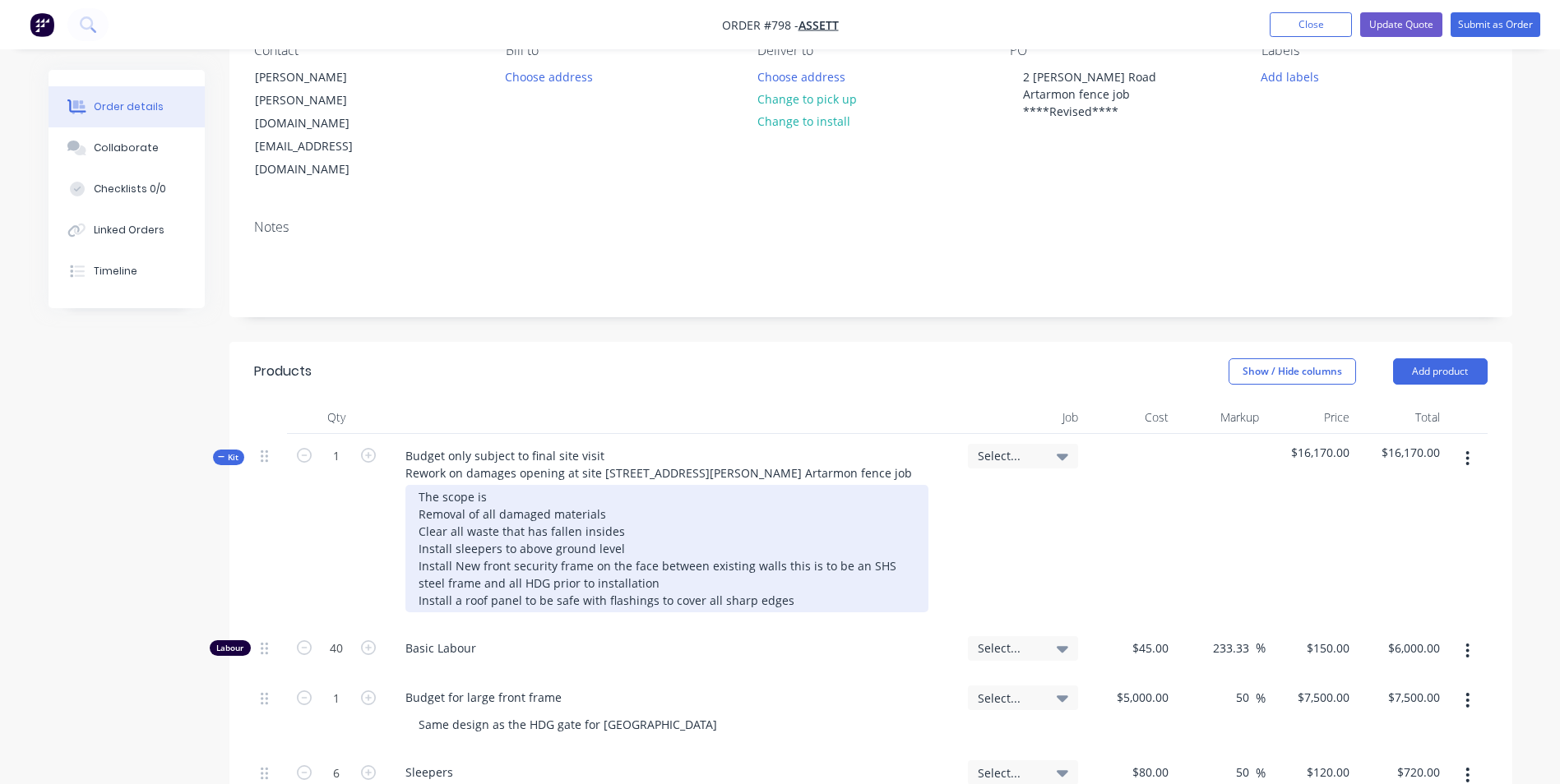
click at [787, 528] on div "The scope is Removal of all damaged materials Clear all waste that has fallen i…" at bounding box center [667, 548] width 523 height 127
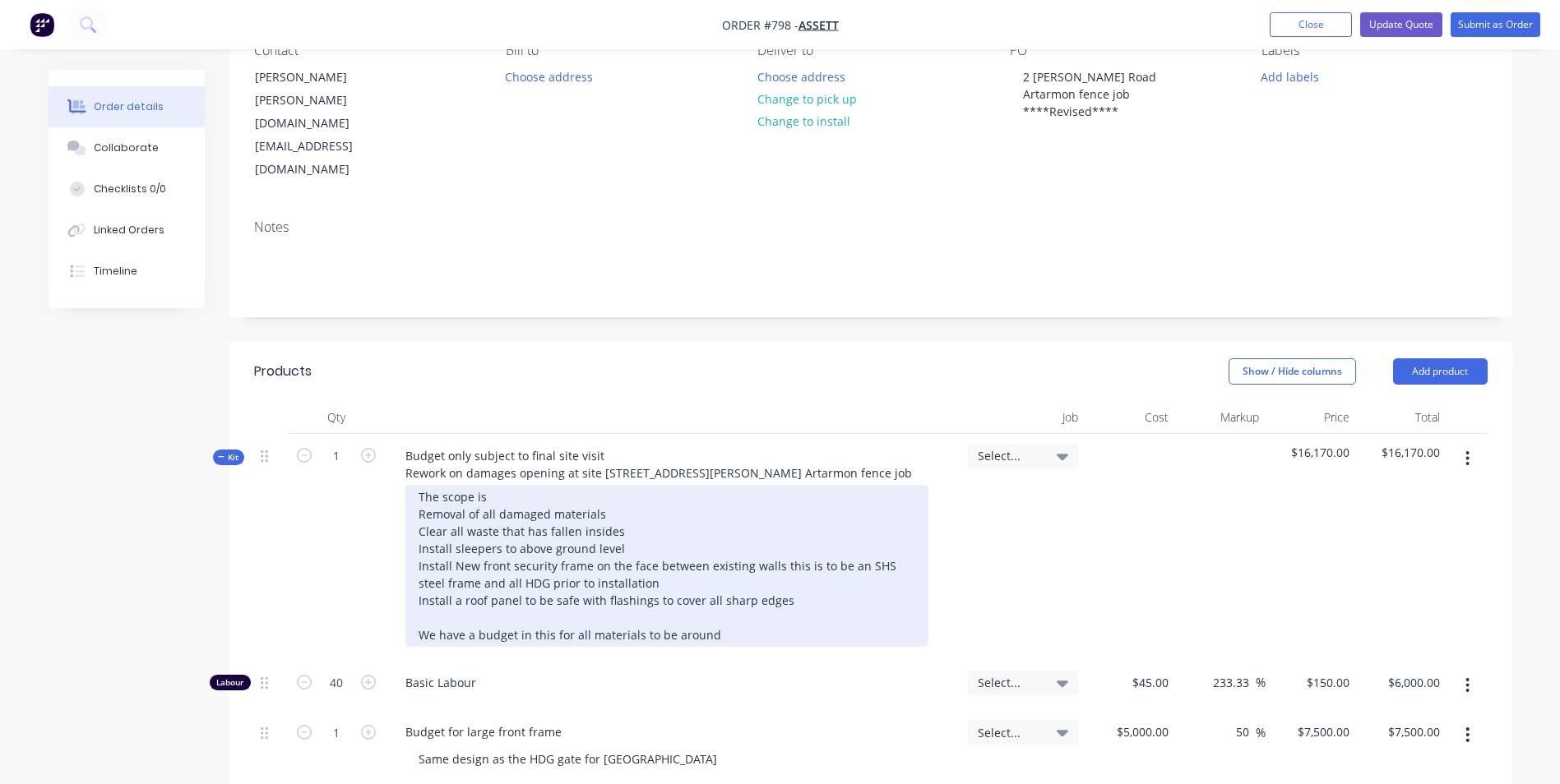
click at [513, 572] on div "The scope is Removal of all damaged materials Clear all waste that has fallen i…" at bounding box center [667, 566] width 523 height 162
click at [567, 569] on div "The scope is Removal of all damaged materials Clear all waste that has fallen i…" at bounding box center [667, 566] width 523 height 162
click at [764, 576] on div "The scope is Removal of all damaged materials Clear all waste that has fallen i…" at bounding box center [667, 566] width 523 height 162
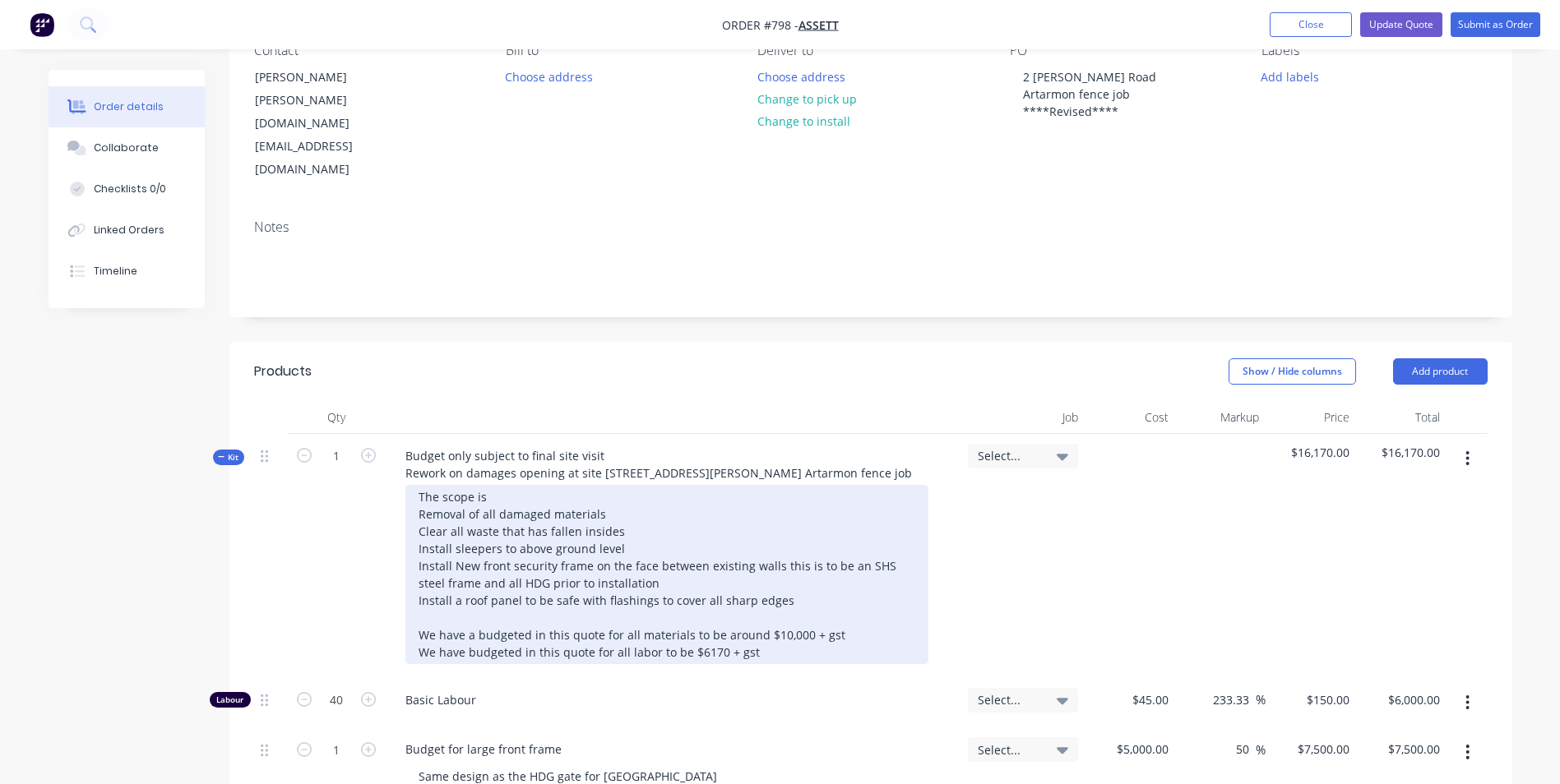
click at [647, 591] on div "The scope is Removal of all damaged materials Clear all waste that has fallen i…" at bounding box center [667, 575] width 523 height 180
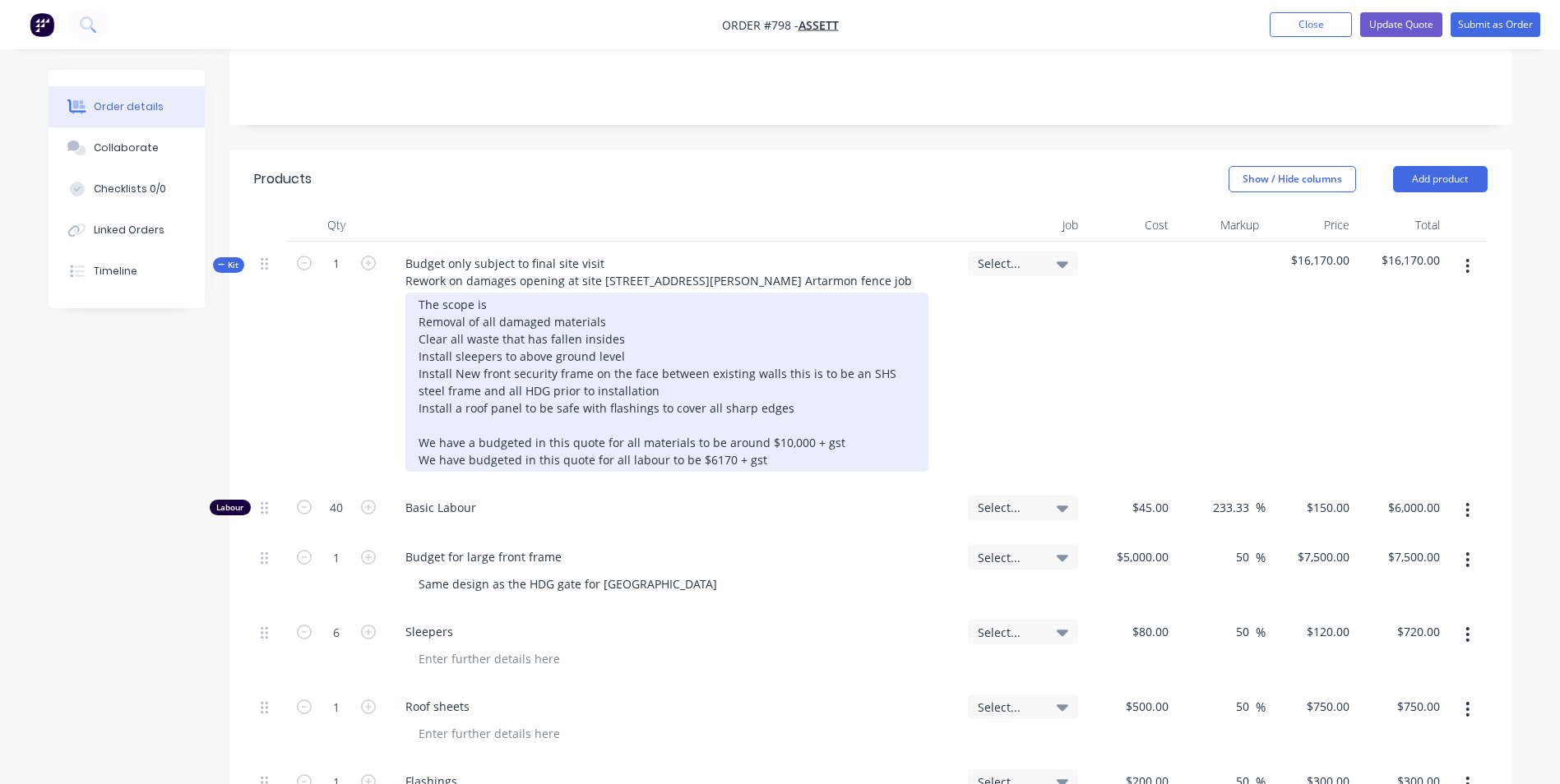
scroll to position [329, 0]
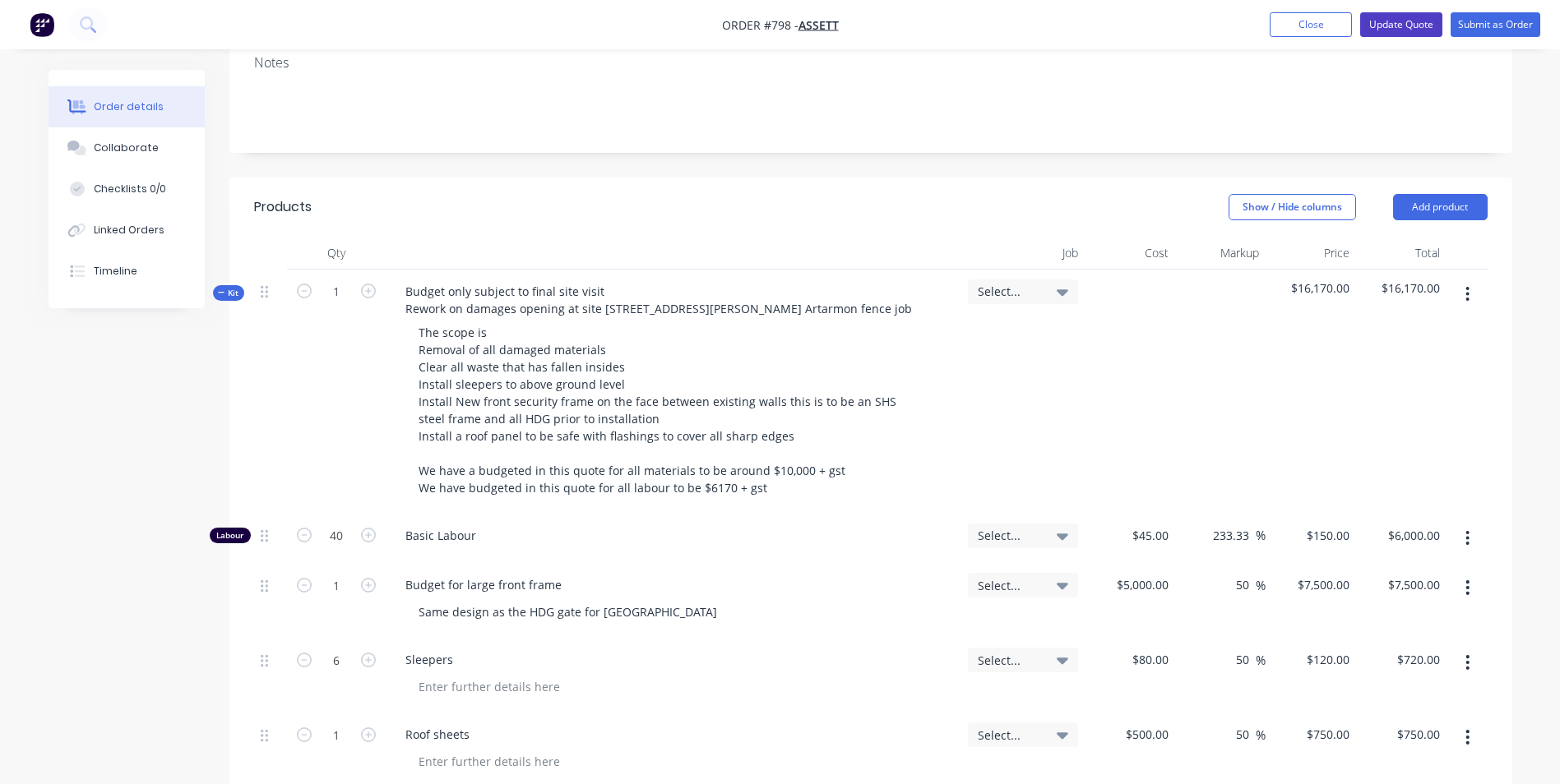
click at [1408, 16] on button "Update Quote" at bounding box center [1402, 25] width 82 height 25
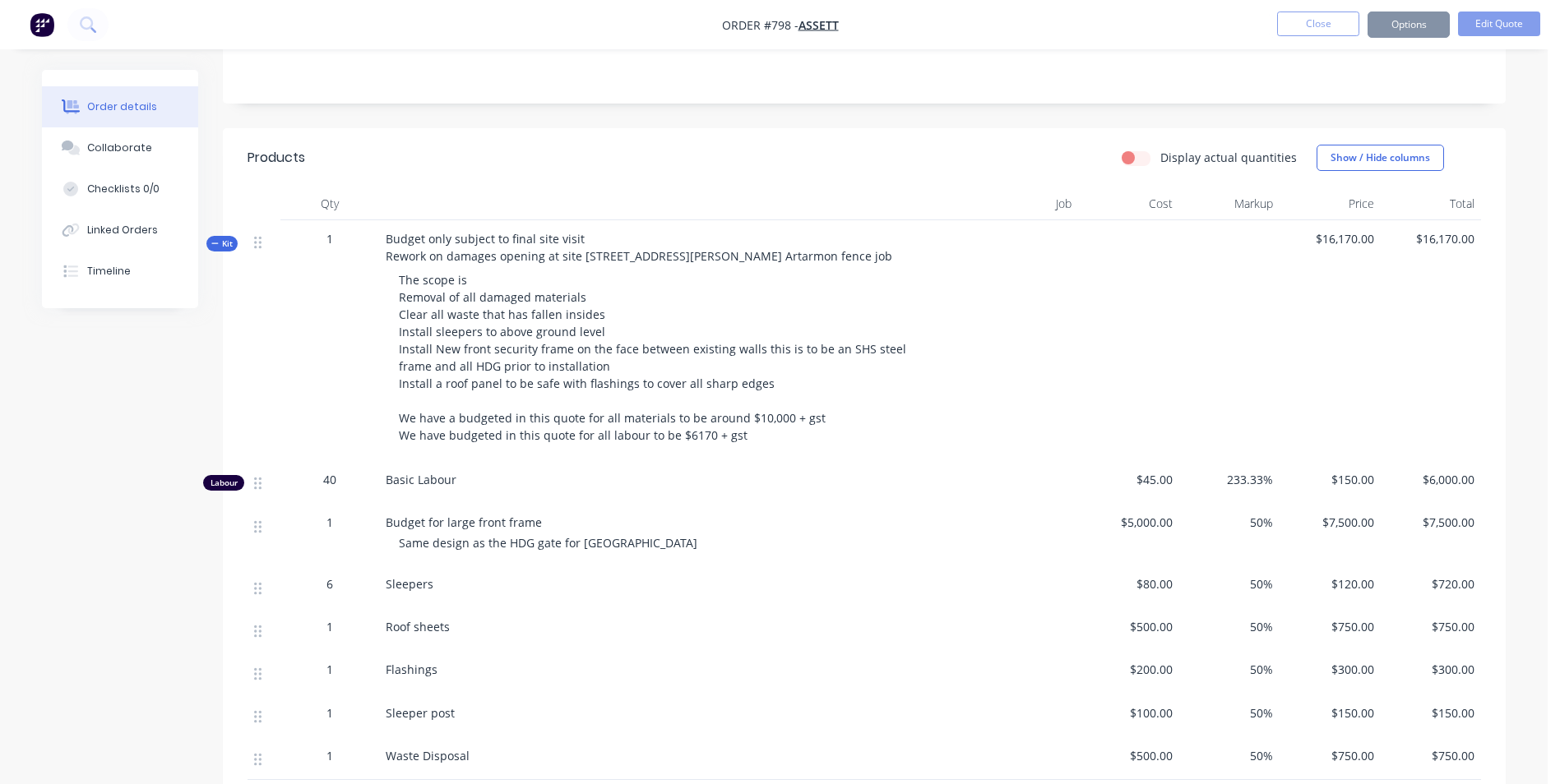
scroll to position [0, 0]
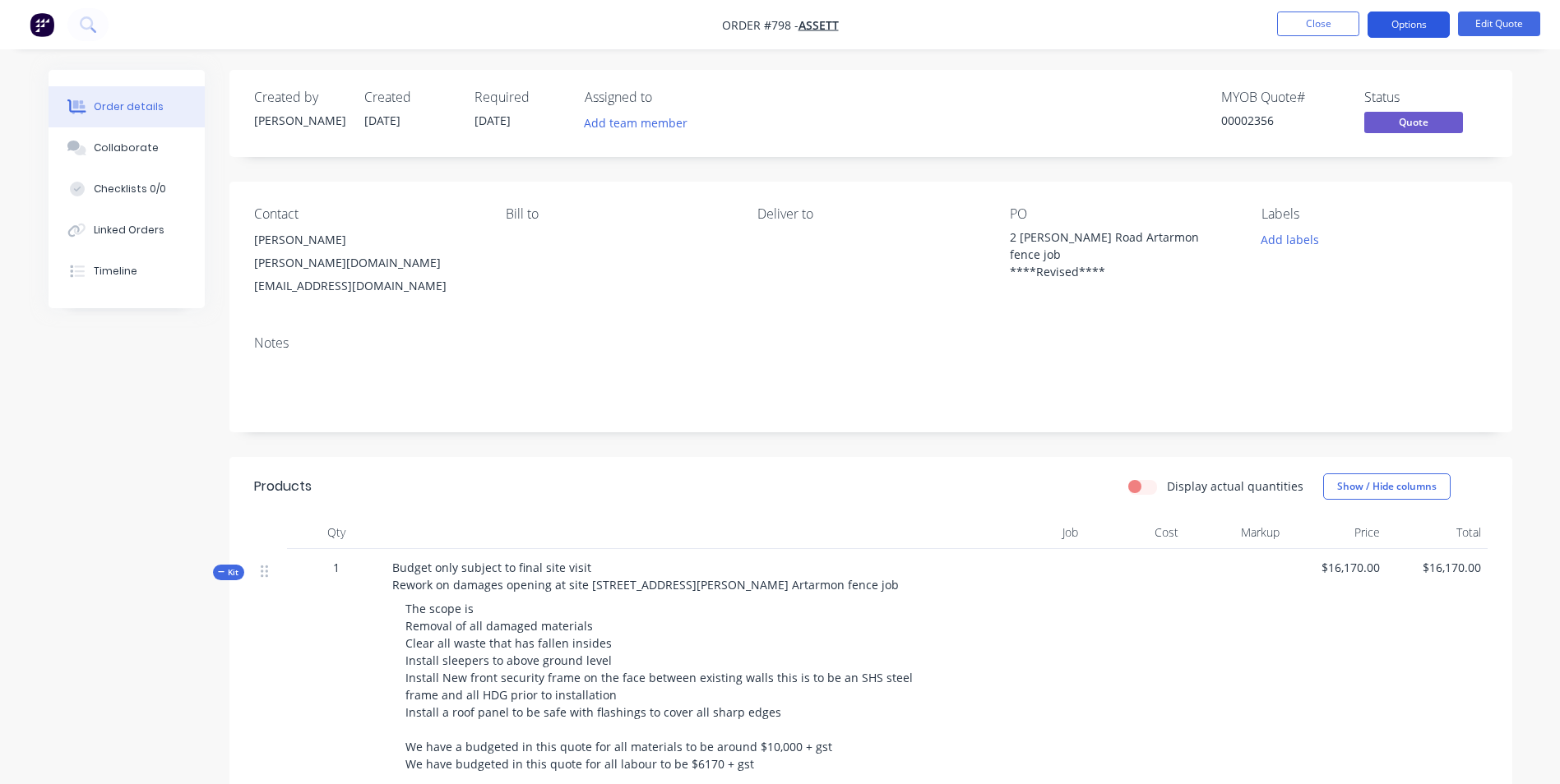
click at [1400, 28] on button "Options" at bounding box center [1409, 25] width 82 height 27
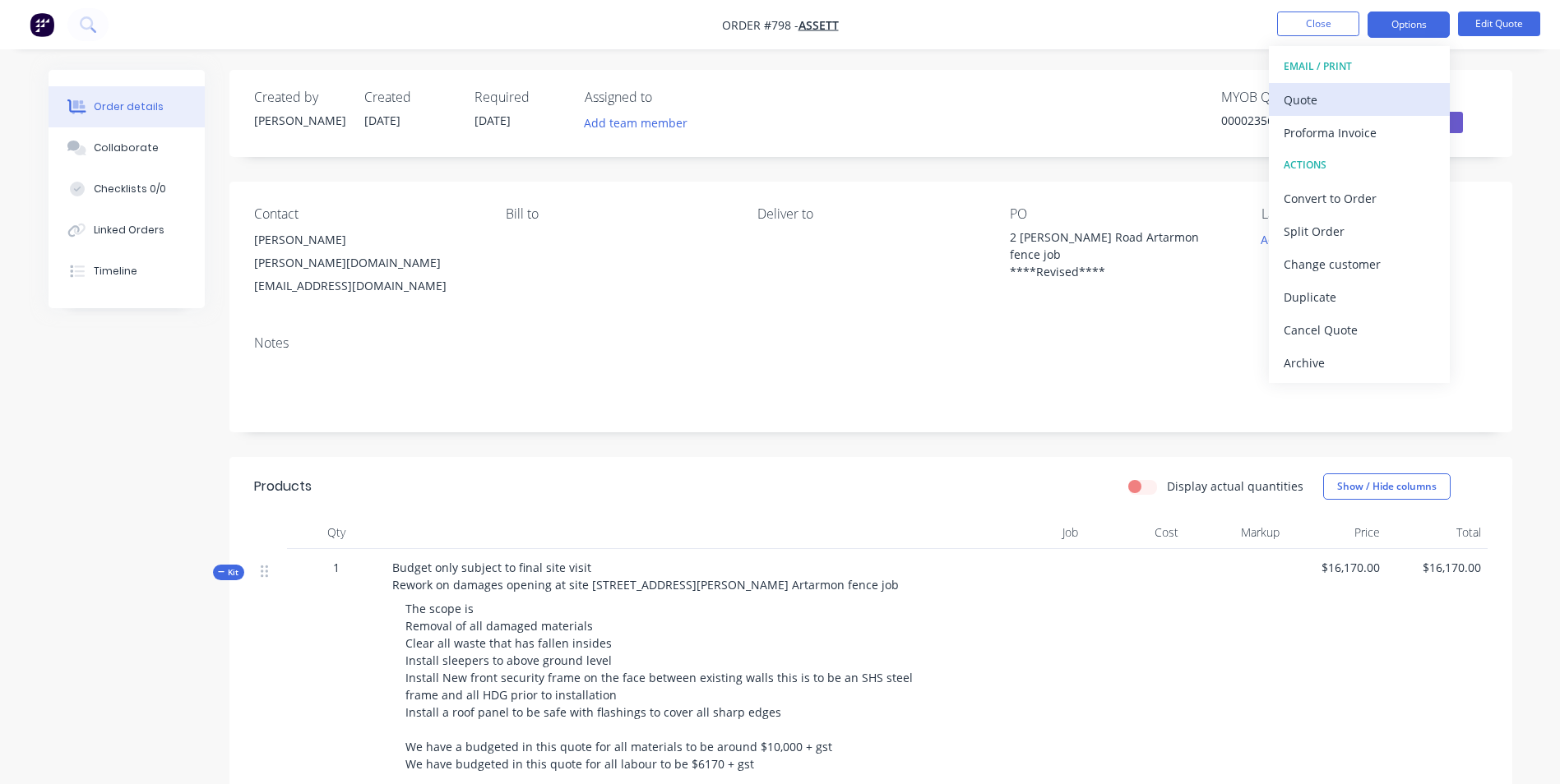
click at [1307, 97] on div "Quote" at bounding box center [1360, 100] width 151 height 24
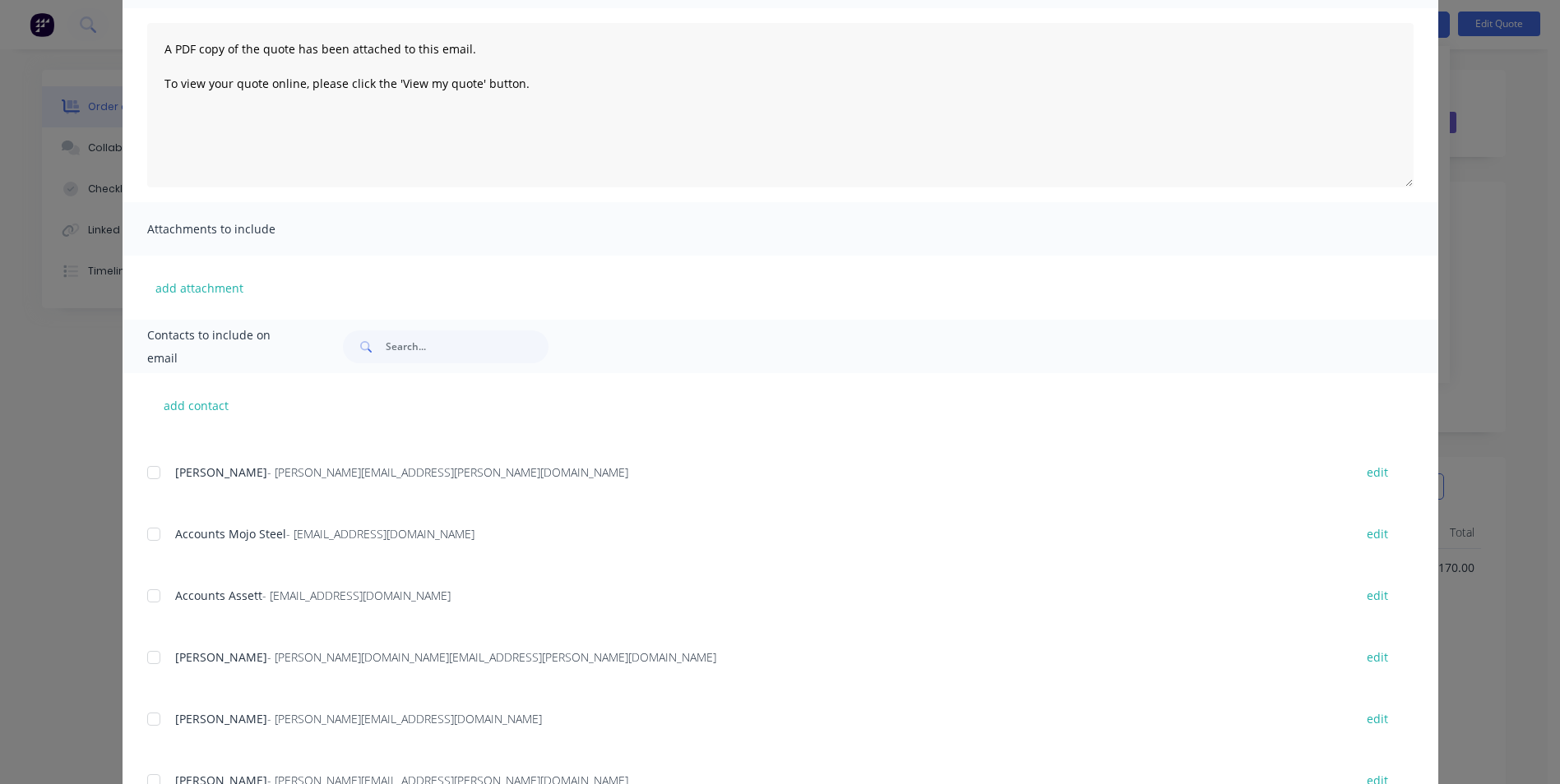
scroll to position [246, 0]
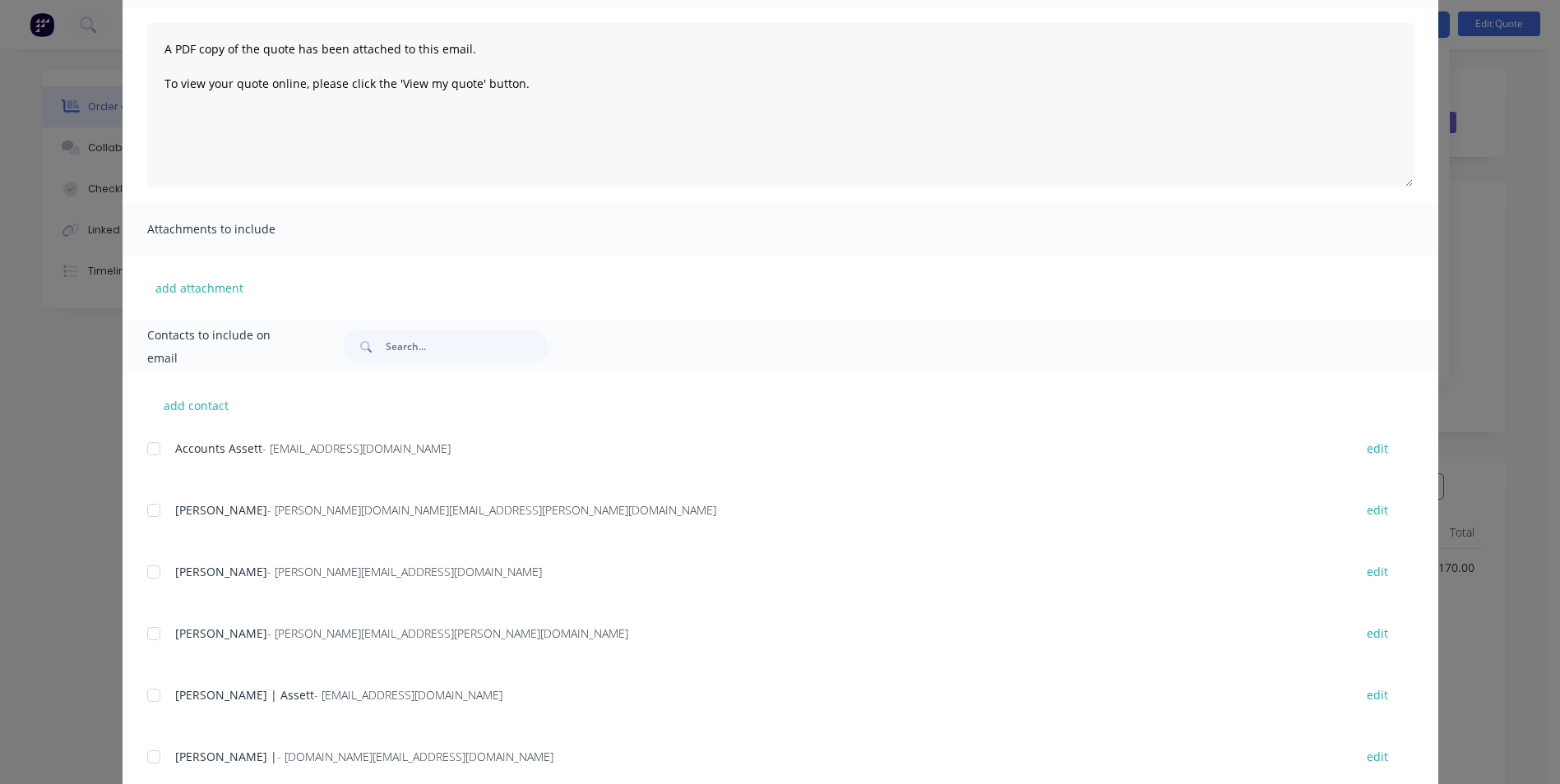
click at [156, 763] on div at bounding box center [153, 756] width 33 height 33
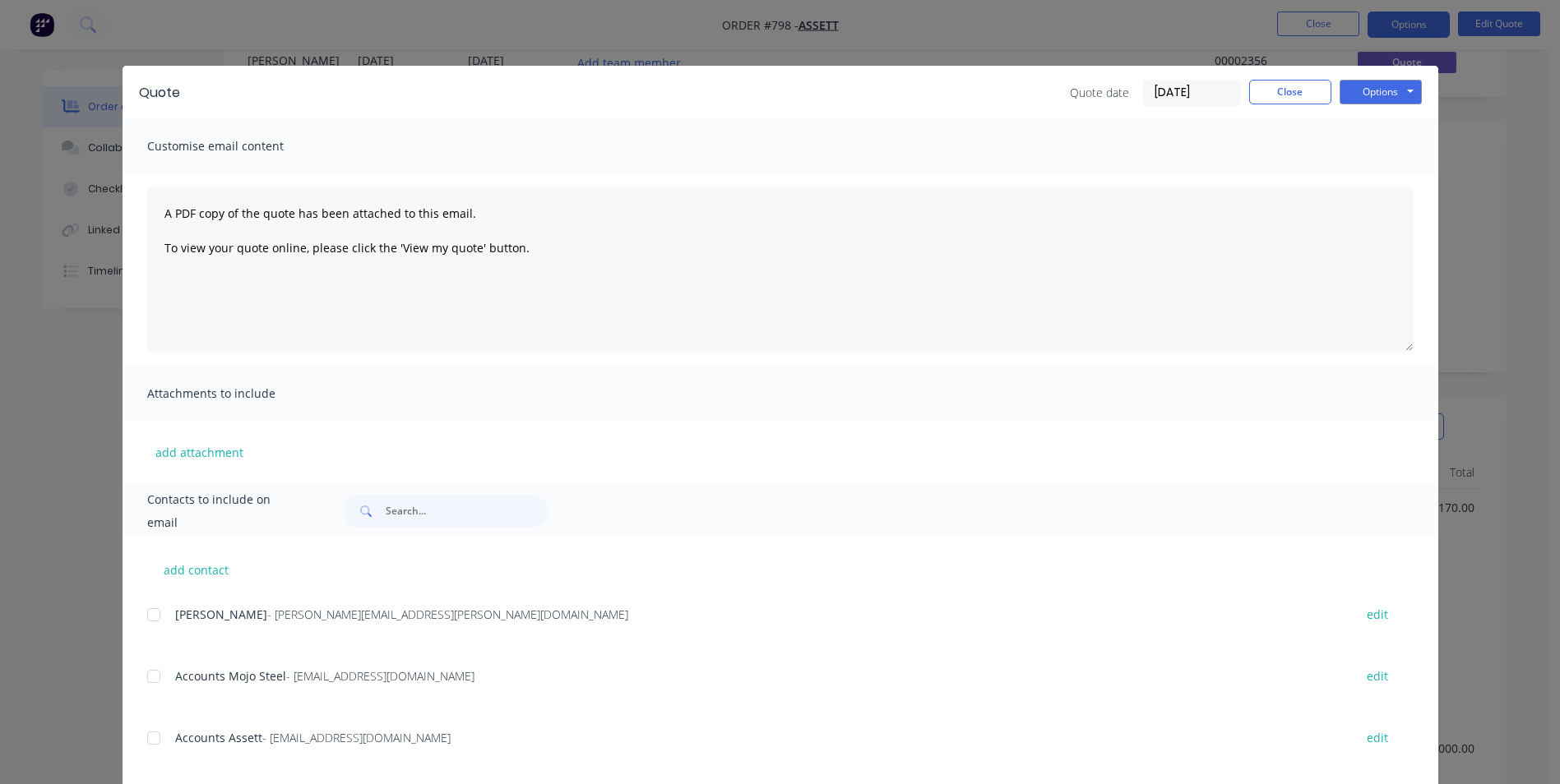
scroll to position [0, 0]
click at [1375, 97] on button "Options" at bounding box center [1380, 92] width 82 height 25
click at [1370, 175] on button "Email" at bounding box center [1392, 175] width 105 height 28
